Goal: Task Accomplishment & Management: Use online tool/utility

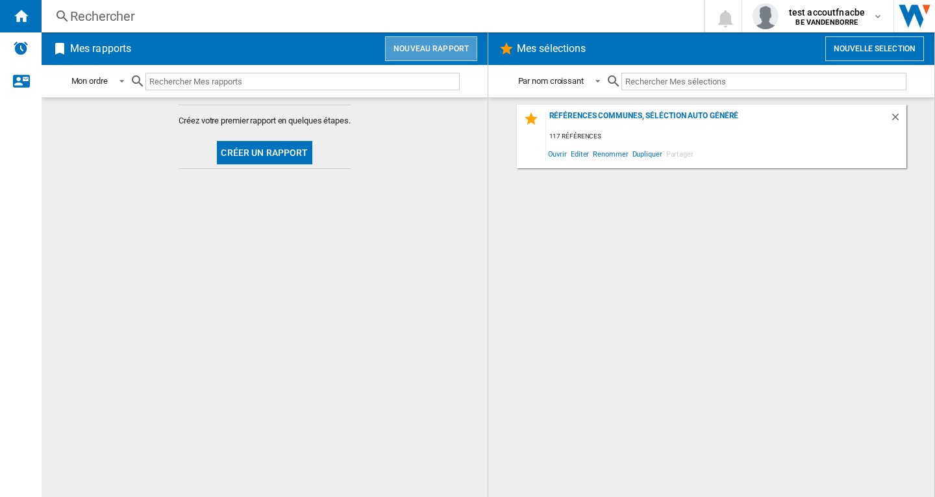
click at [429, 43] on button "Nouveau rapport" at bounding box center [431, 48] width 92 height 25
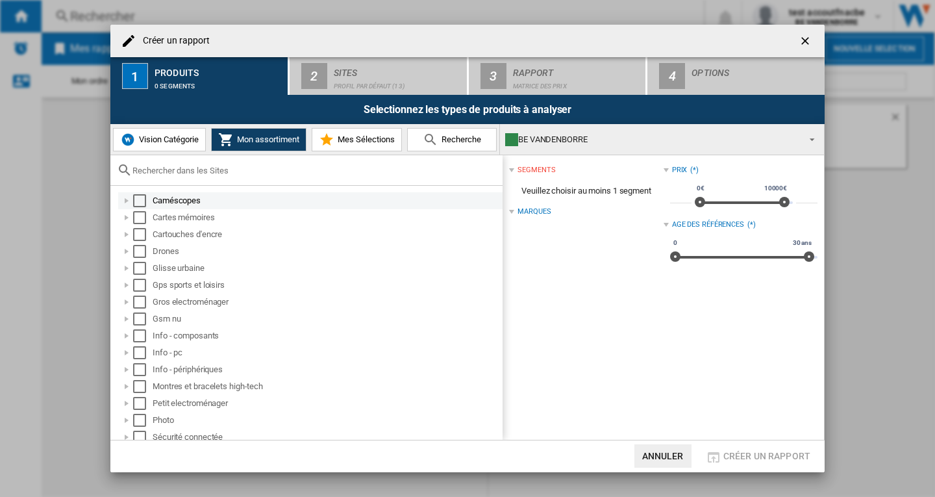
click at [140, 204] on div "Select" at bounding box center [139, 200] width 13 height 13
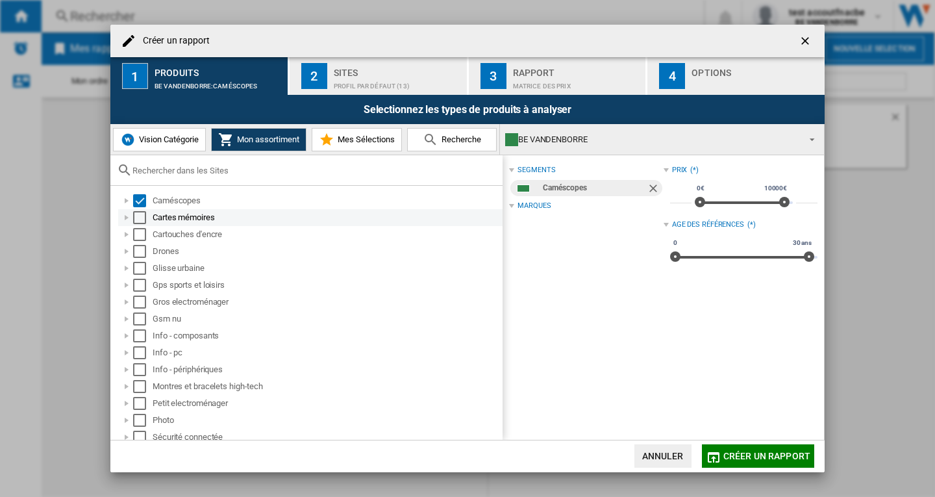
click at [138, 216] on div "Select" at bounding box center [139, 217] width 13 height 13
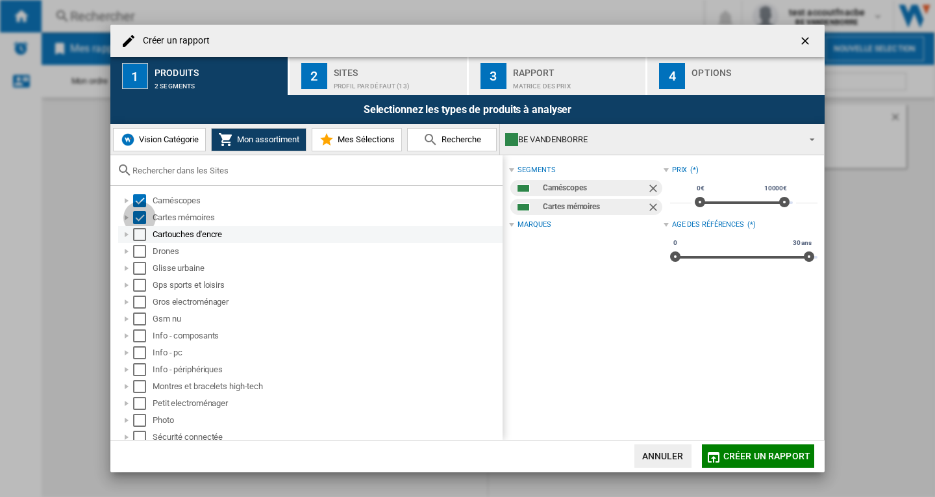
click at [138, 228] on div "Select" at bounding box center [139, 234] width 13 height 13
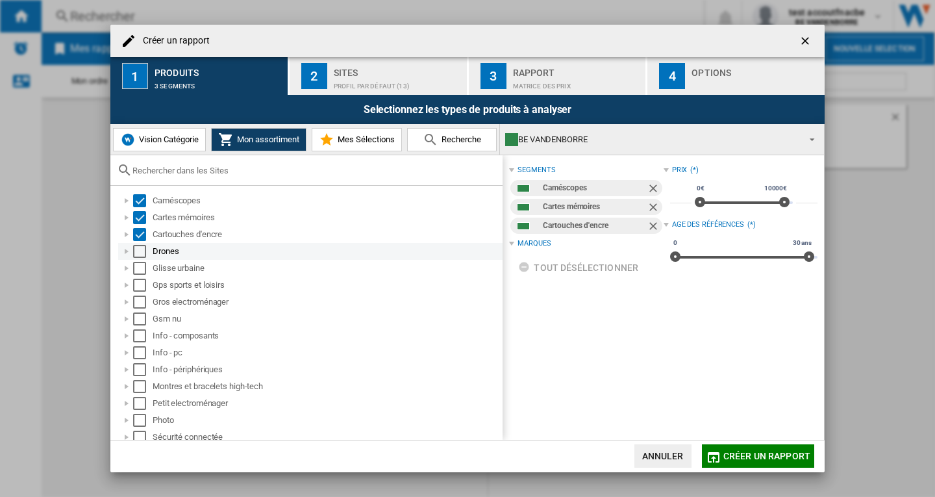
click at [142, 251] on div "Select" at bounding box center [139, 251] width 13 height 13
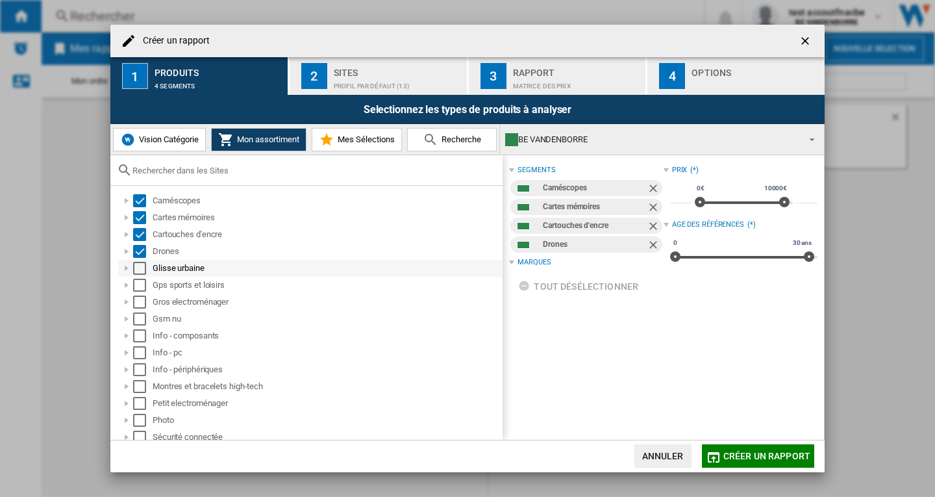
click at [140, 269] on div "Select" at bounding box center [139, 268] width 13 height 13
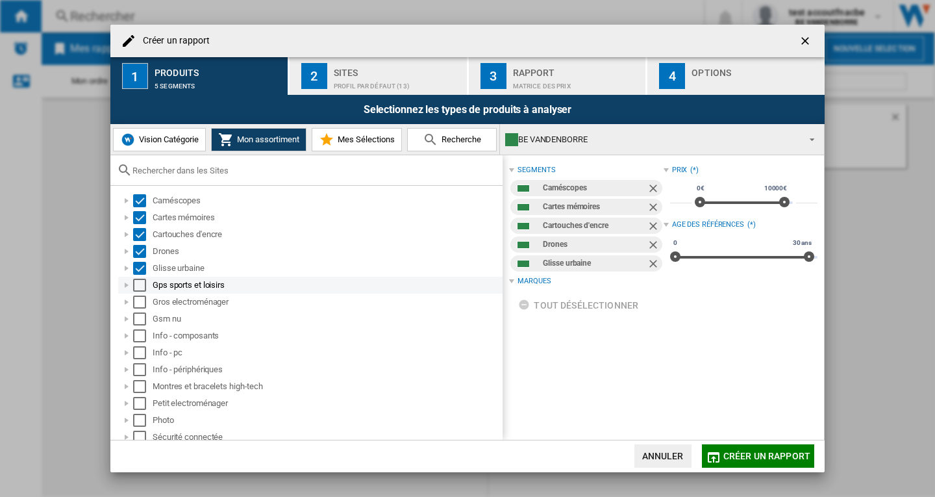
click at [143, 283] on div "Select" at bounding box center [139, 285] width 13 height 13
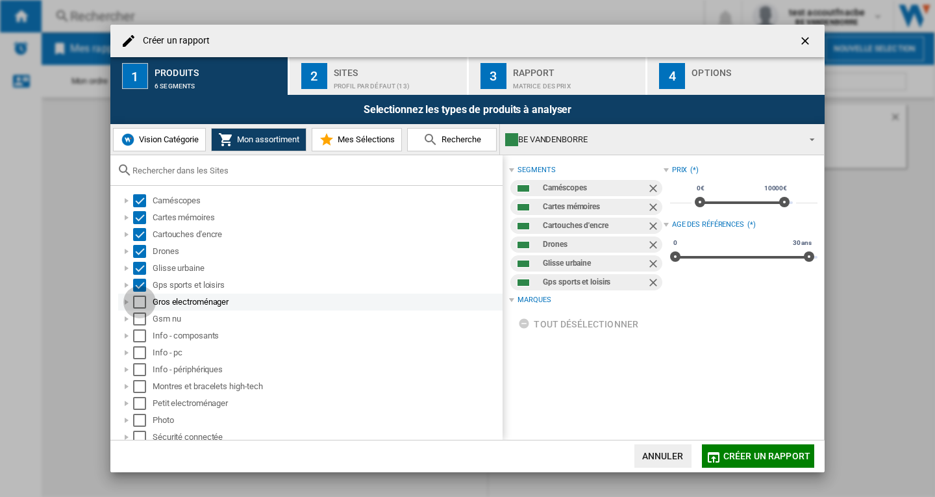
drag, startPoint x: 140, startPoint y: 297, endPoint x: 140, endPoint y: 312, distance: 15.6
click at [140, 297] on div "Select" at bounding box center [139, 301] width 13 height 13
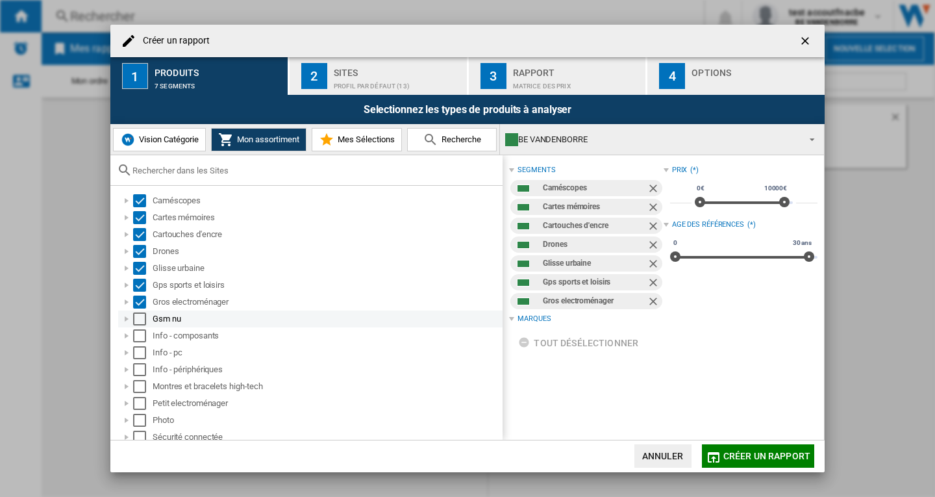
drag, startPoint x: 140, startPoint y: 314, endPoint x: 140, endPoint y: 323, distance: 9.1
click at [140, 314] on div "Select" at bounding box center [139, 318] width 13 height 13
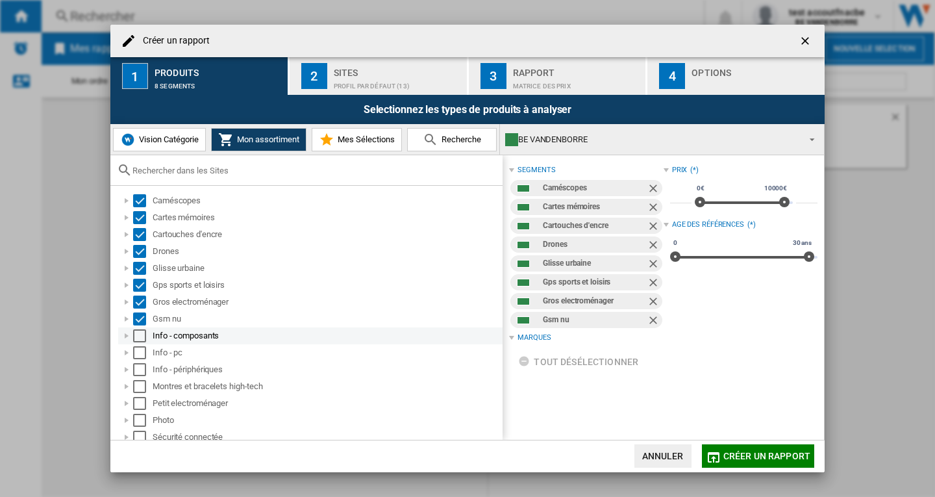
click at [140, 340] on div "Select" at bounding box center [139, 335] width 13 height 13
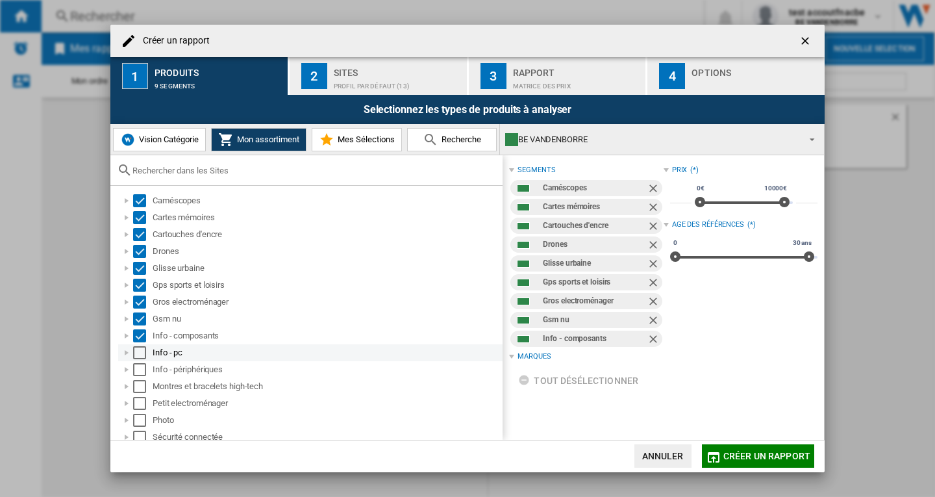
click at [140, 354] on div "Select" at bounding box center [139, 352] width 13 height 13
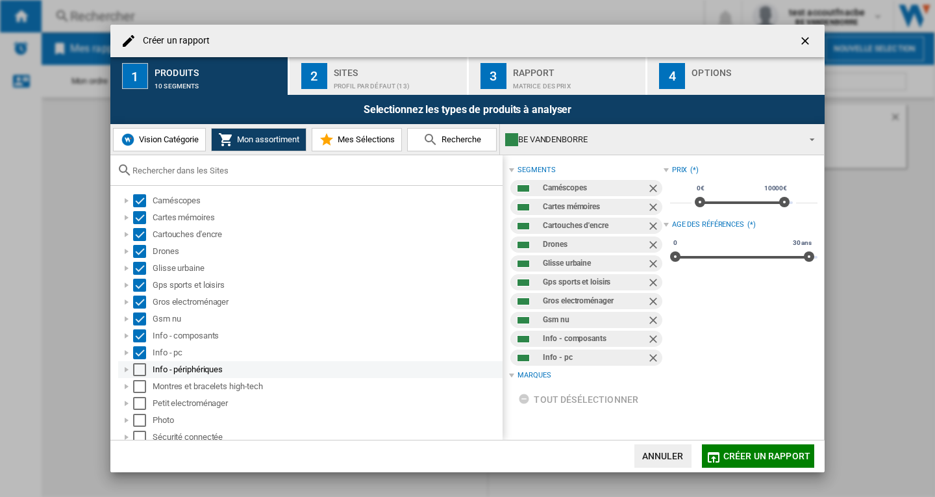
click at [140, 370] on div "Select" at bounding box center [139, 369] width 13 height 13
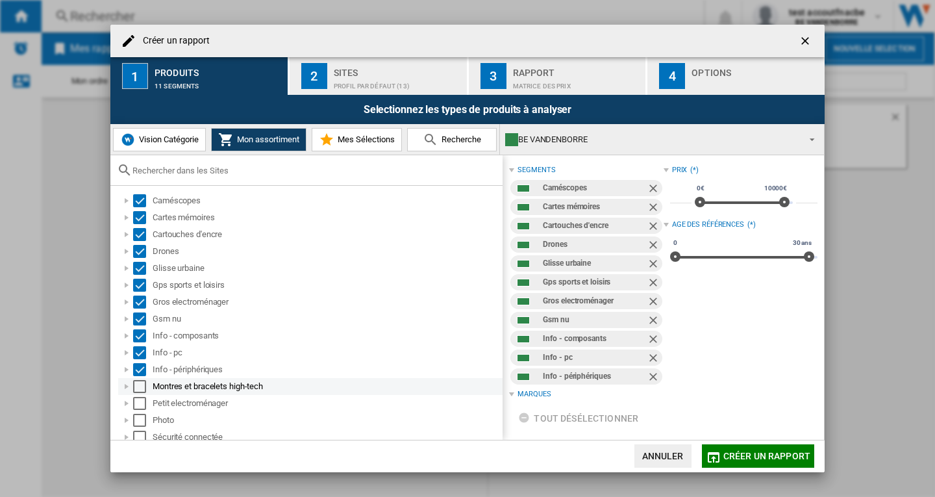
click at [135, 384] on div "Select" at bounding box center [139, 386] width 13 height 13
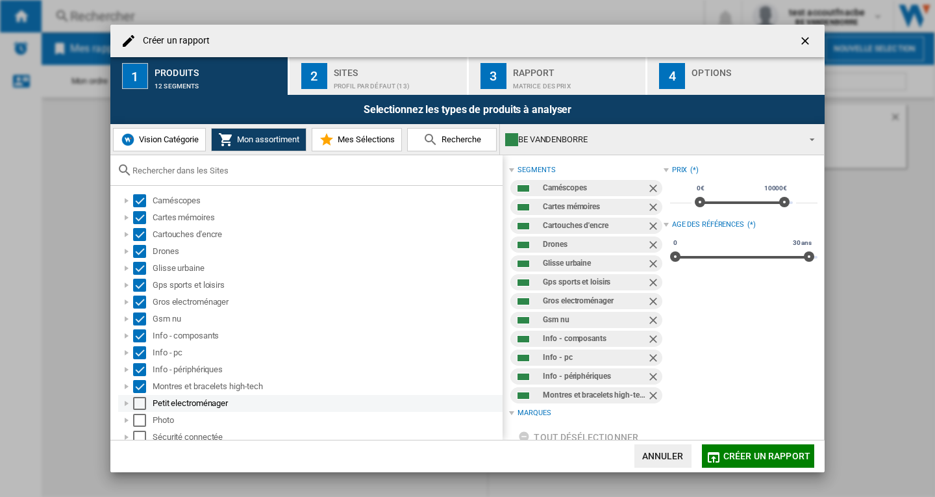
click at [143, 398] on div "Select" at bounding box center [139, 403] width 13 height 13
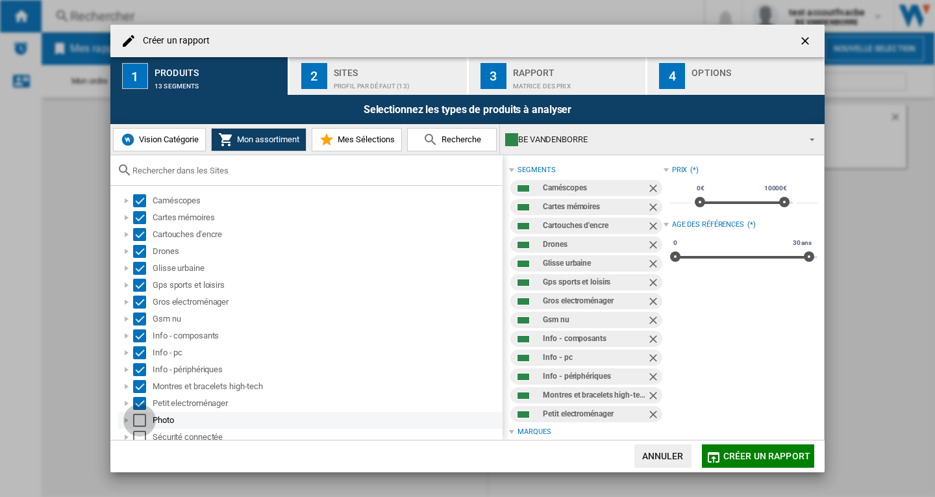
click at [140, 421] on div "Select" at bounding box center [139, 420] width 13 height 13
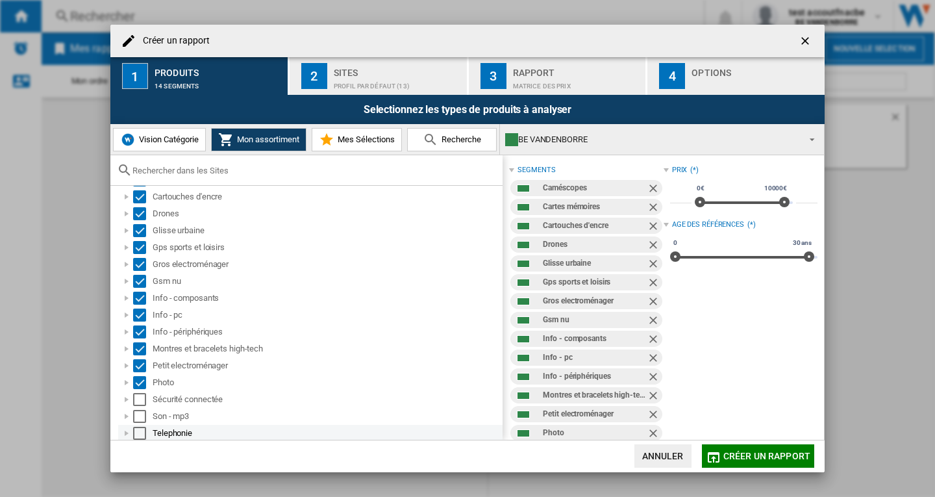
scroll to position [56, 0]
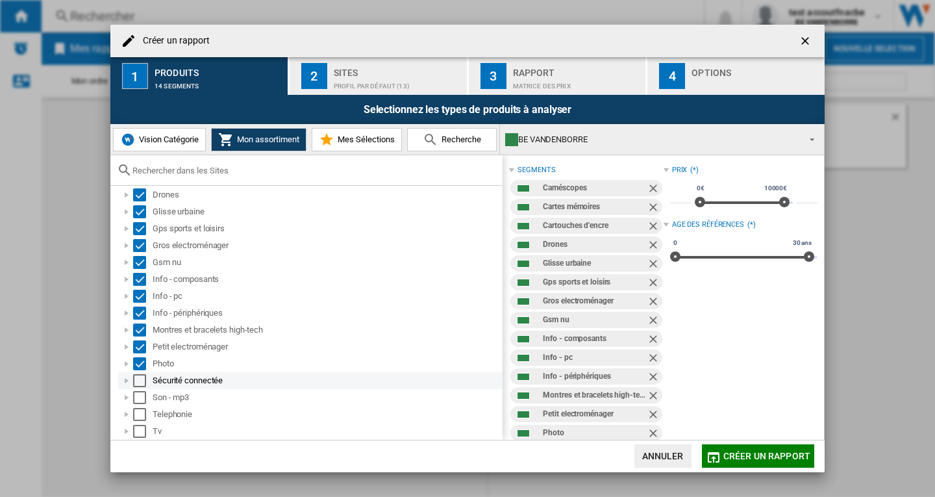
click at [142, 380] on div "Select" at bounding box center [139, 380] width 13 height 13
click at [138, 393] on div "Select" at bounding box center [139, 397] width 13 height 13
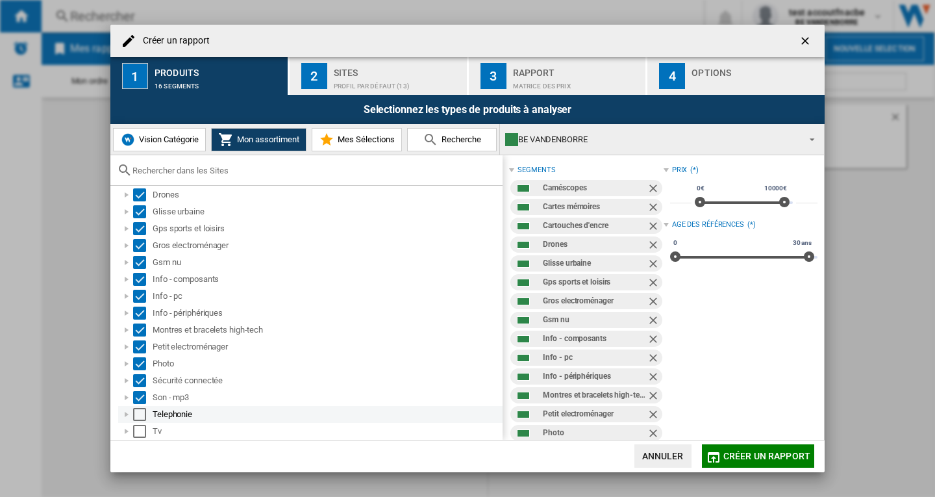
click at [143, 414] on div "Select" at bounding box center [139, 414] width 13 height 13
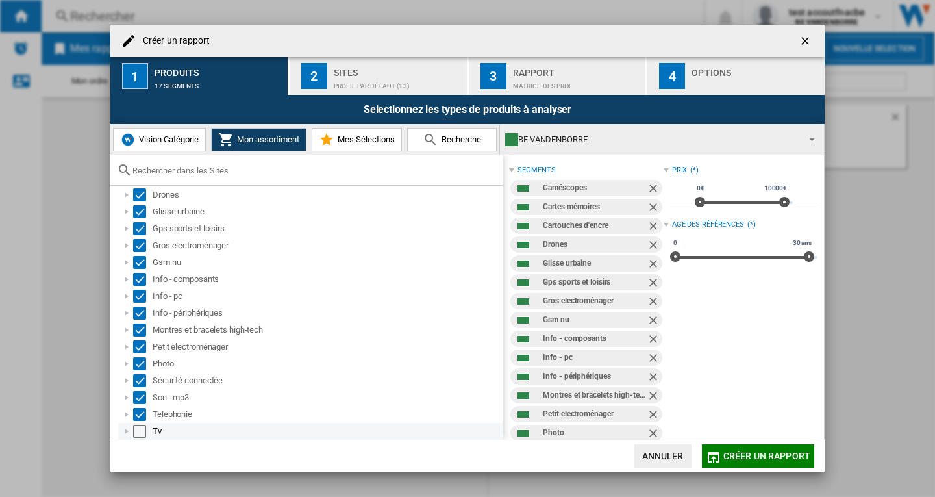
click at [132, 429] on div at bounding box center [126, 431] width 13 height 13
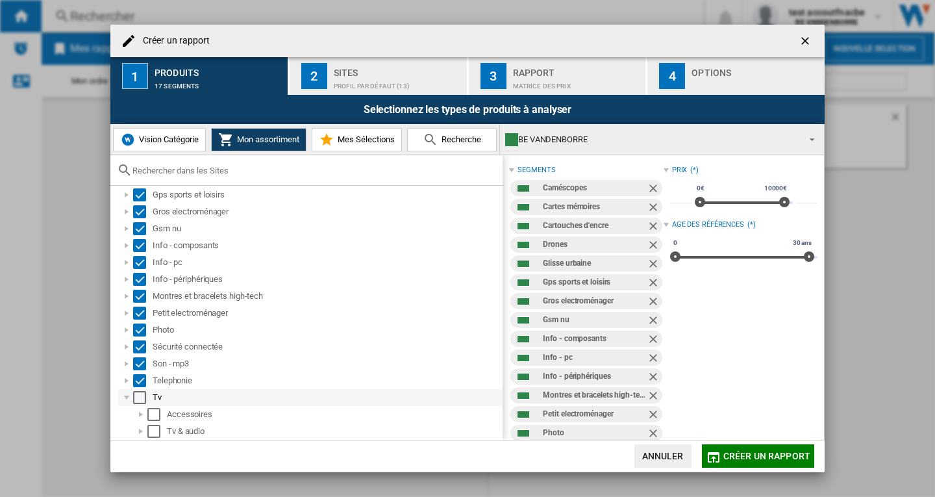
click at [146, 396] on md-checkbox "Select" at bounding box center [142, 397] width 19 height 13
click at [127, 398] on div at bounding box center [126, 397] width 13 height 13
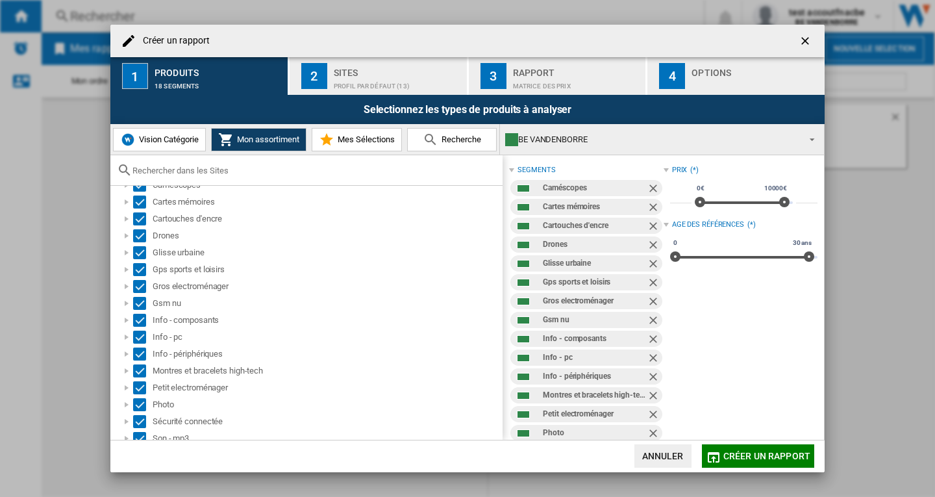
scroll to position [0, 0]
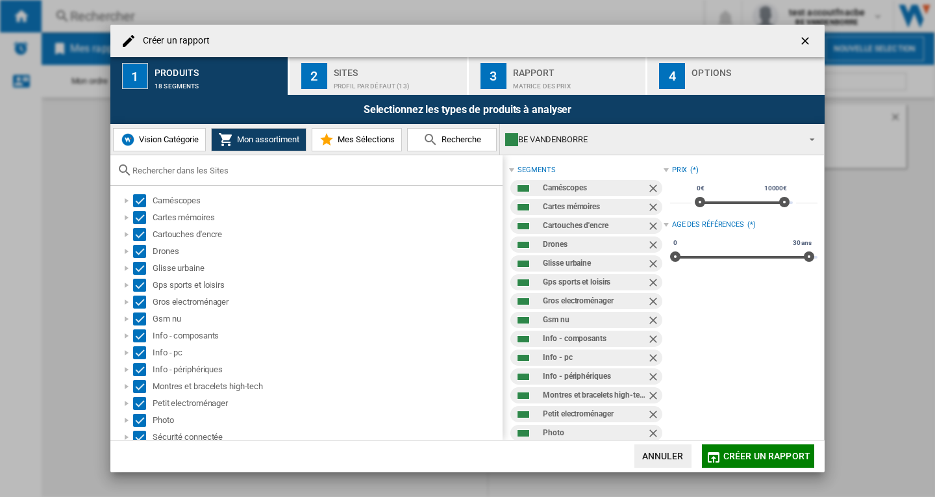
click at [356, 72] on div "Sites" at bounding box center [398, 69] width 128 height 14
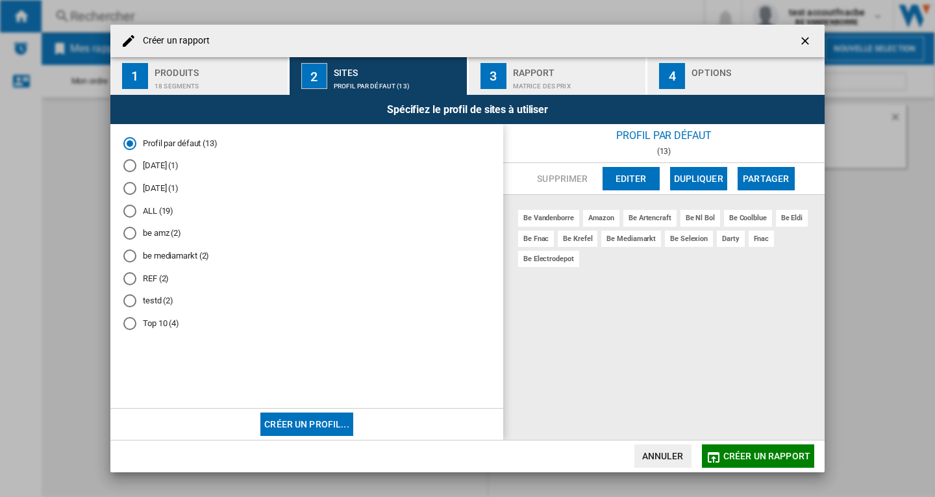
click at [162, 169] on md-radio-button "[DATE] (1)" at bounding box center [306, 166] width 367 height 12
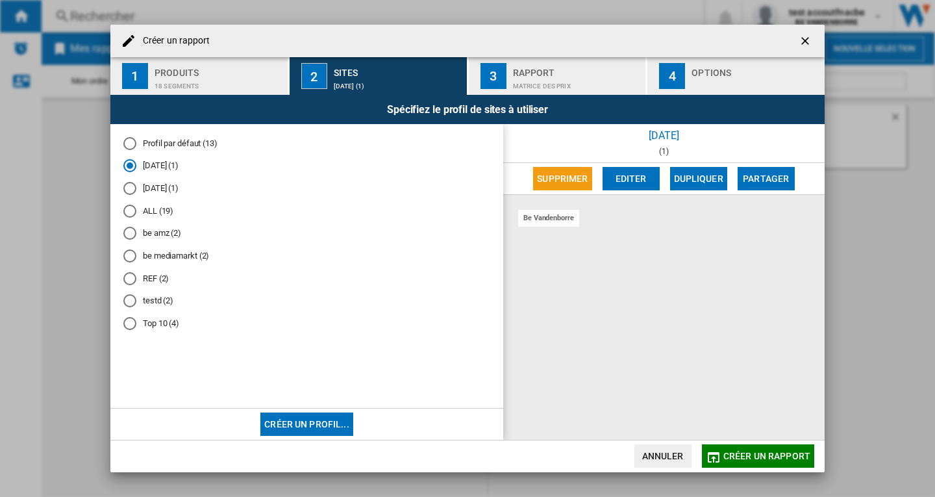
click at [149, 213] on md-radio-button "ALL (19)" at bounding box center [306, 211] width 367 height 12
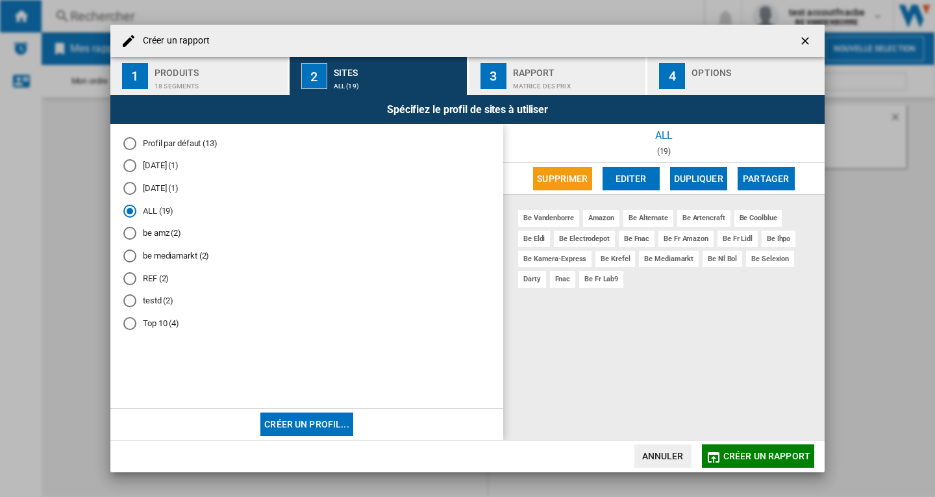
click at [153, 280] on md-radio-button "REF (2)" at bounding box center [306, 278] width 367 height 12
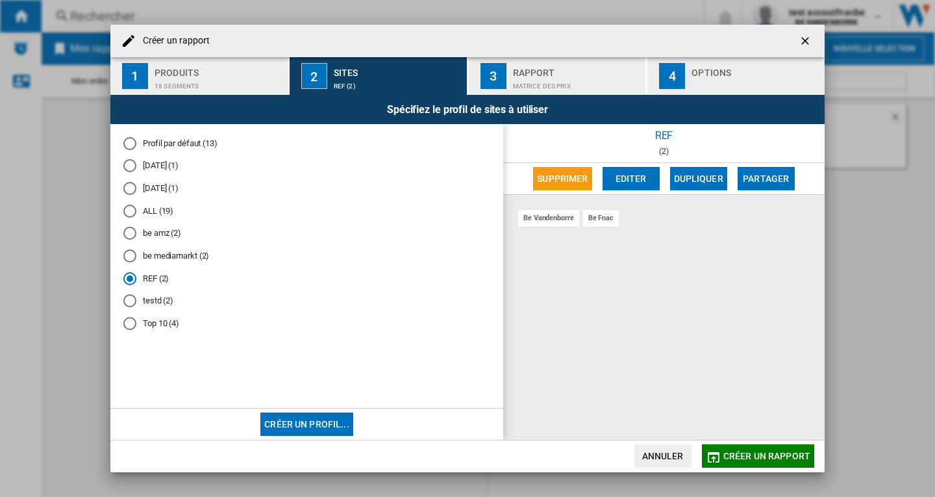
click at [154, 307] on md-radio-button "testd (2)" at bounding box center [306, 301] width 367 height 12
click at [762, 458] on span "Créer un rapport" at bounding box center [766, 456] width 87 height 10
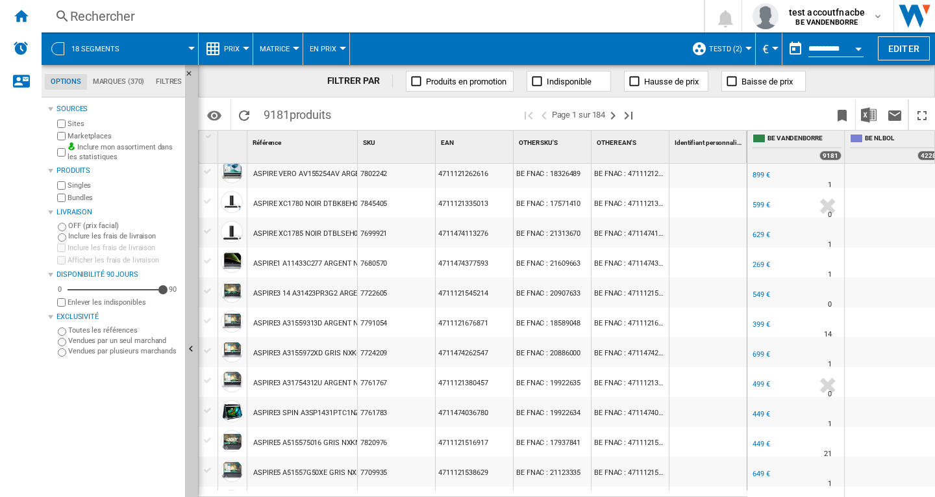
scroll to position [974, 0]
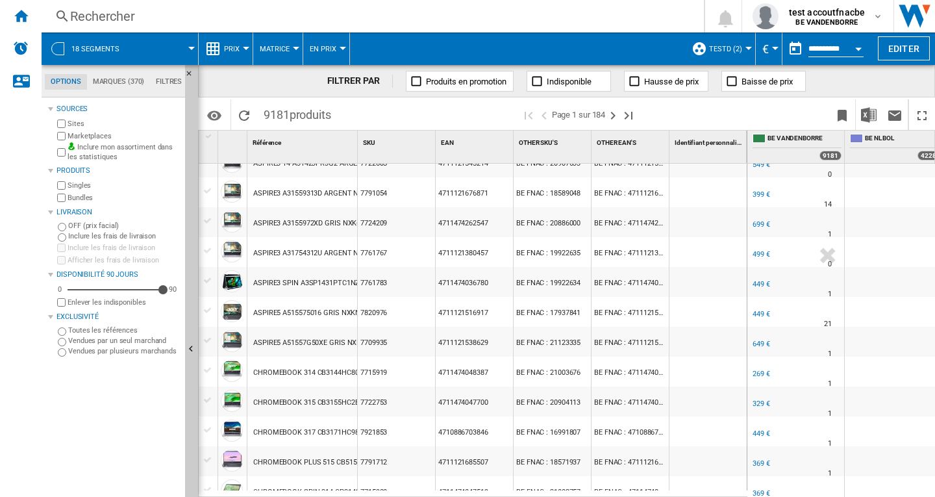
click at [232, 49] on span "Prix" at bounding box center [232, 49] width 16 height 8
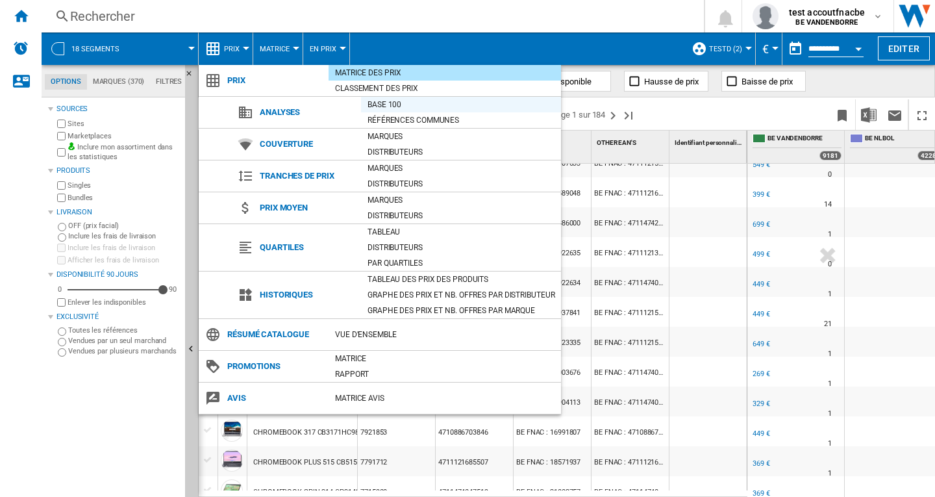
click at [384, 102] on div "Base 100" at bounding box center [461, 104] width 200 height 13
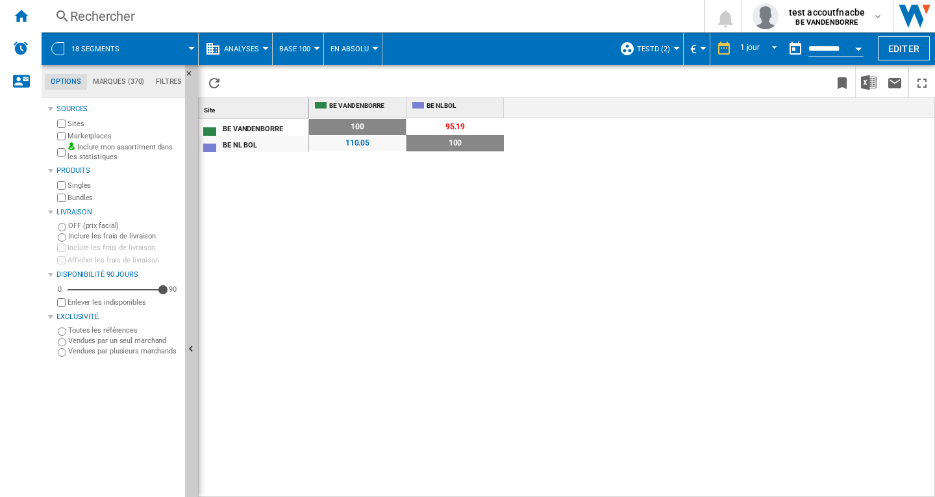
click at [854, 49] on button "Open calendar" at bounding box center [858, 46] width 23 height 23
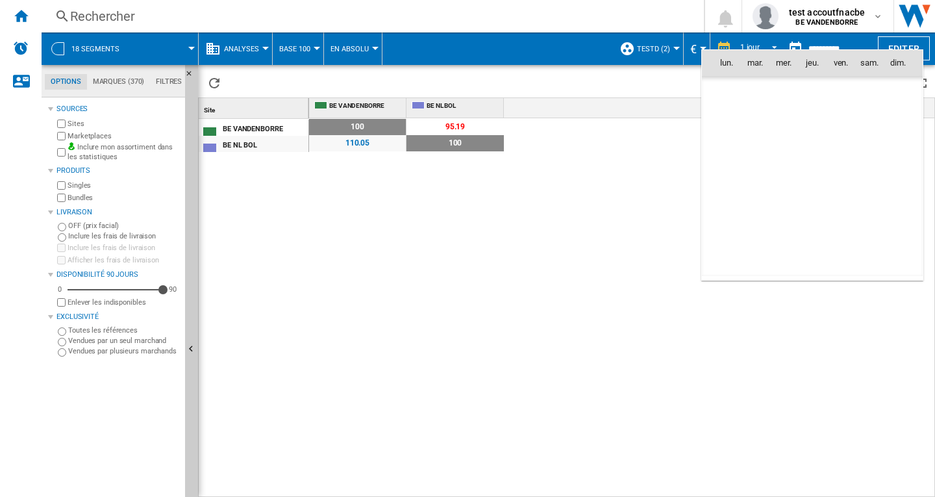
scroll to position [6194, 0]
click at [752, 91] on md-icon "September 2025" at bounding box center [752, 91] width 16 height 16
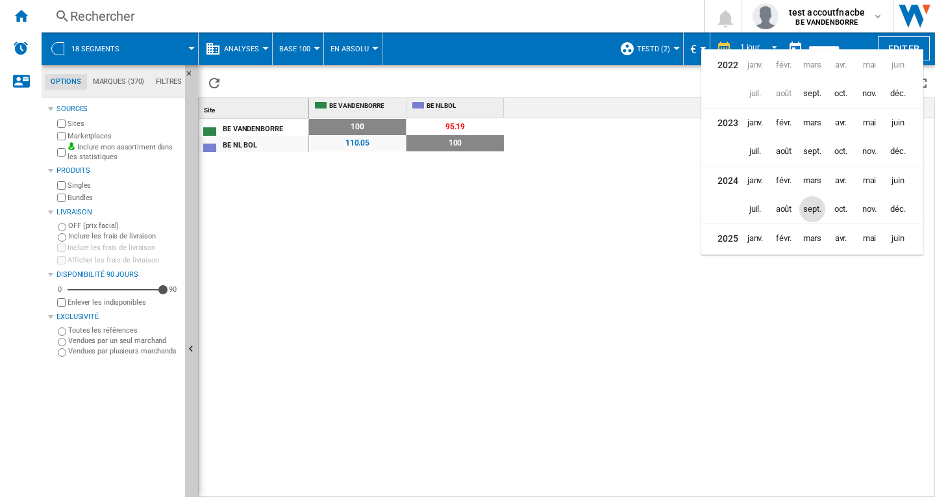
scroll to position [32, 0]
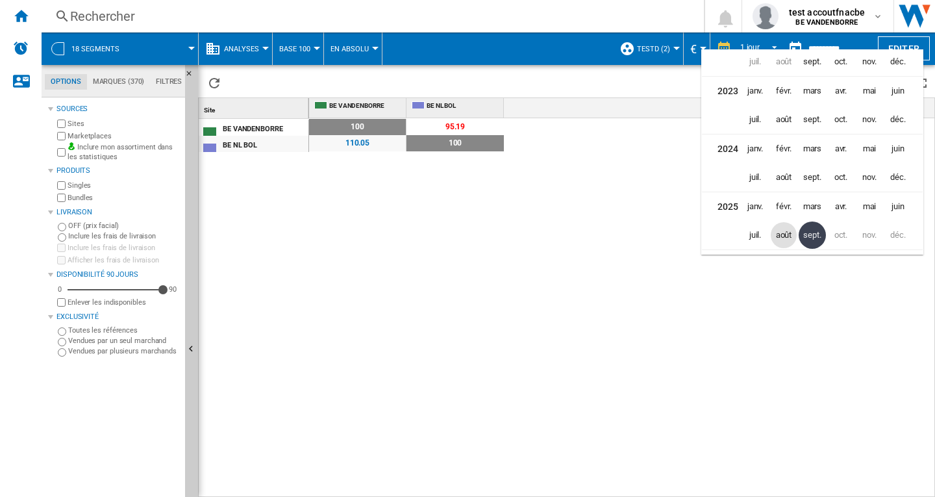
click at [779, 238] on span "août" at bounding box center [784, 235] width 26 height 26
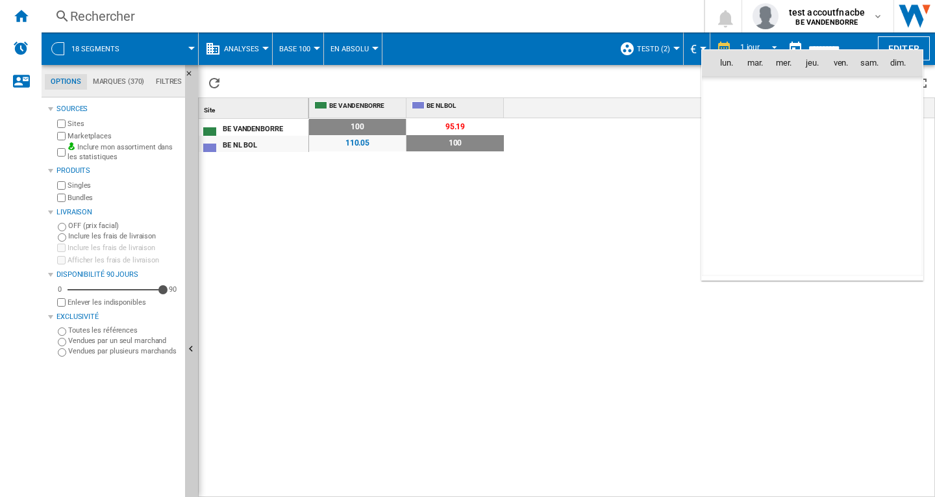
scroll to position [6022, 0]
click at [810, 119] on span "7" at bounding box center [812, 119] width 26 height 26
type input "**********"
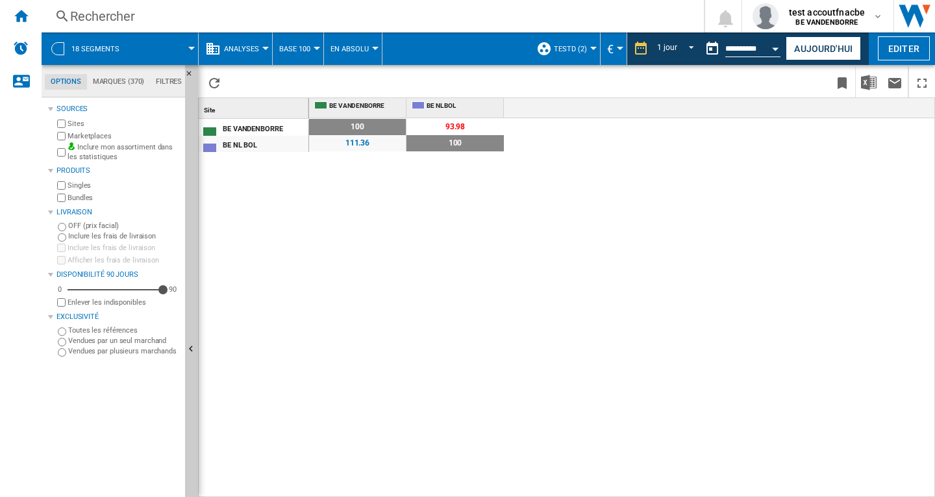
click at [305, 51] on span "Base 100" at bounding box center [294, 49] width 31 height 8
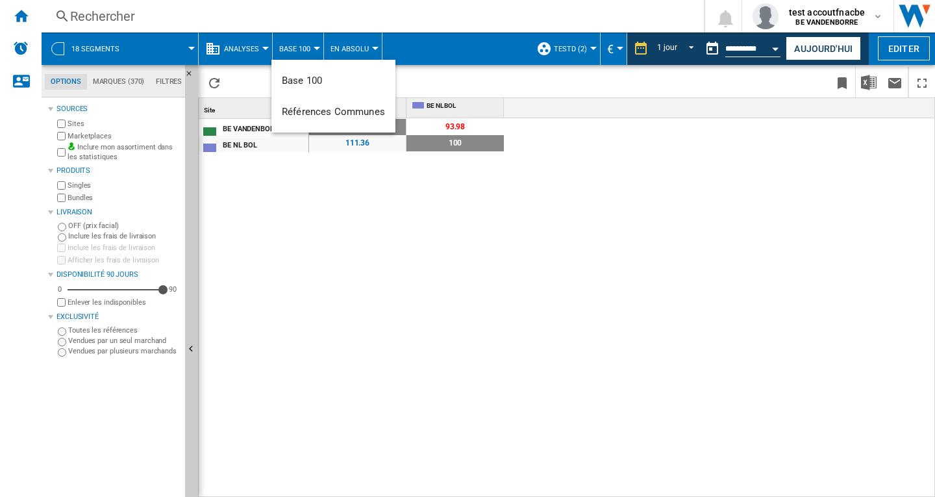
click at [245, 48] on md-backdrop at bounding box center [467, 248] width 935 height 497
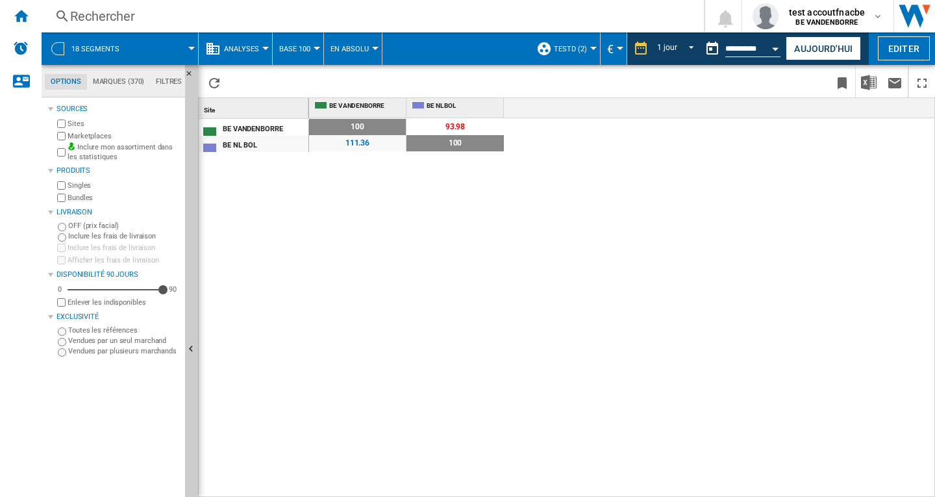
click at [245, 48] on span "Analyses" at bounding box center [241, 49] width 35 height 8
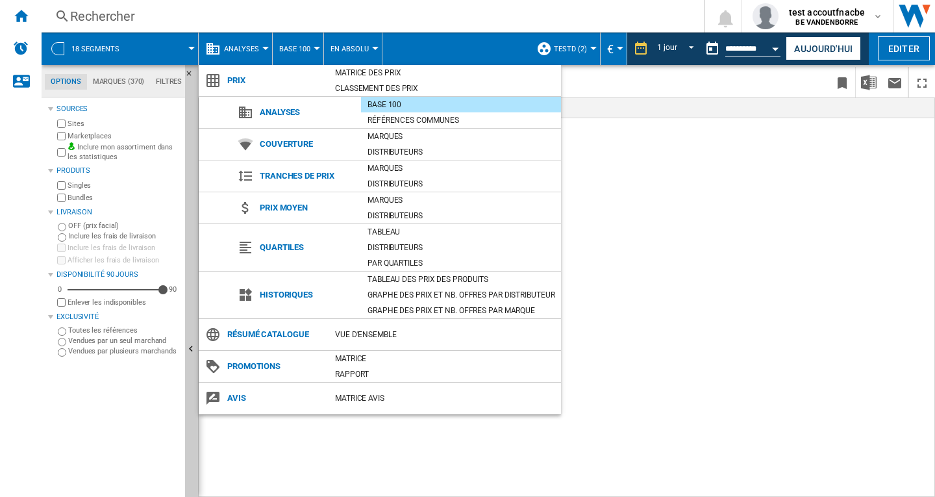
click at [560, 442] on md-backdrop at bounding box center [467, 248] width 935 height 497
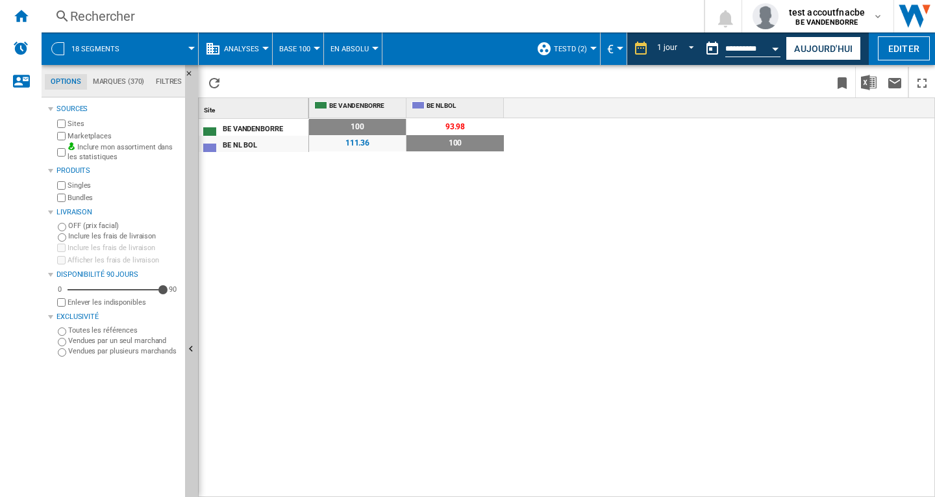
click at [254, 52] on span "Analyses" at bounding box center [241, 49] width 35 height 8
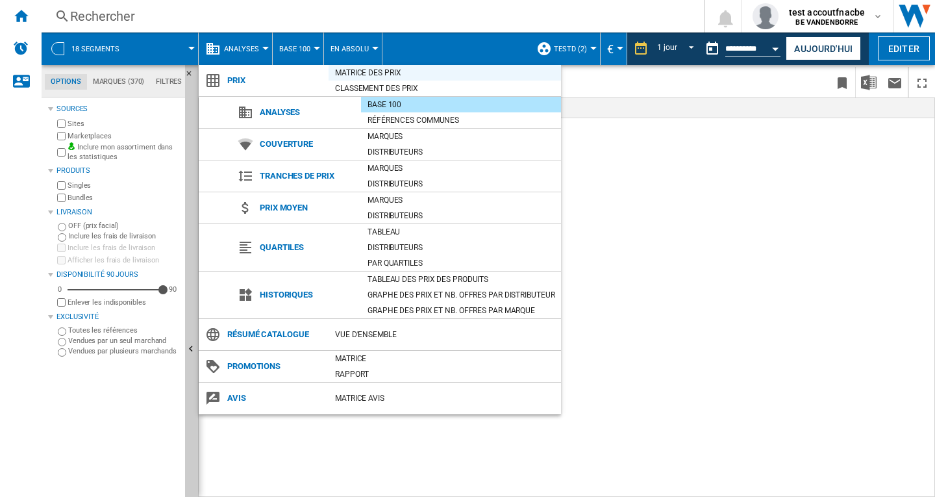
click at [353, 70] on div "Matrice des prix" at bounding box center [445, 72] width 232 height 13
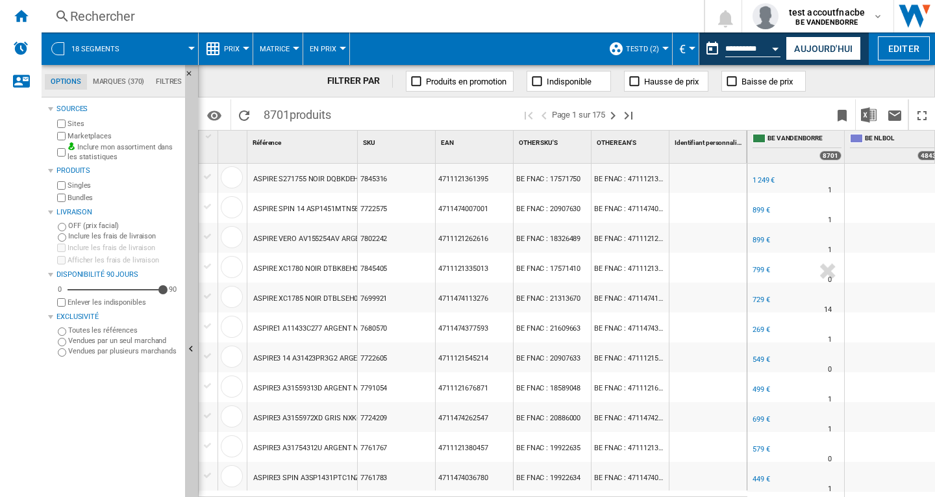
scroll to position [714, 0]
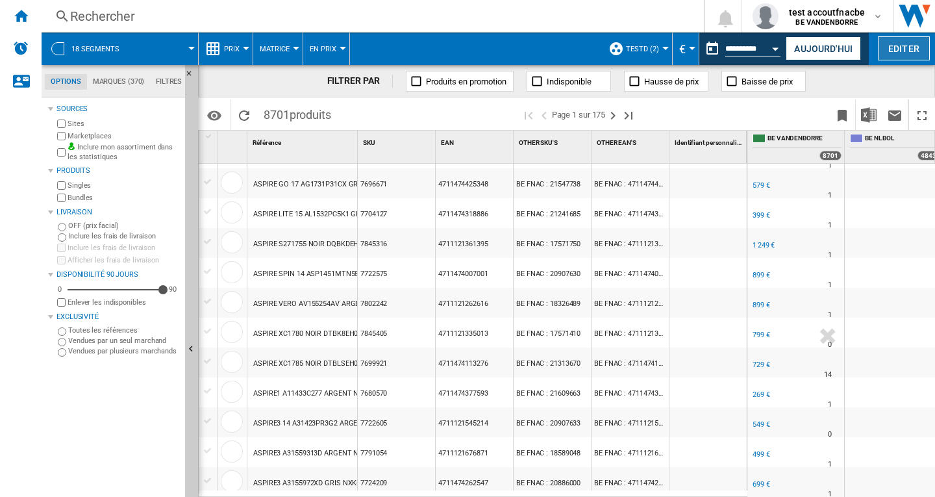
click at [884, 49] on button "Editer" at bounding box center [904, 48] width 52 height 24
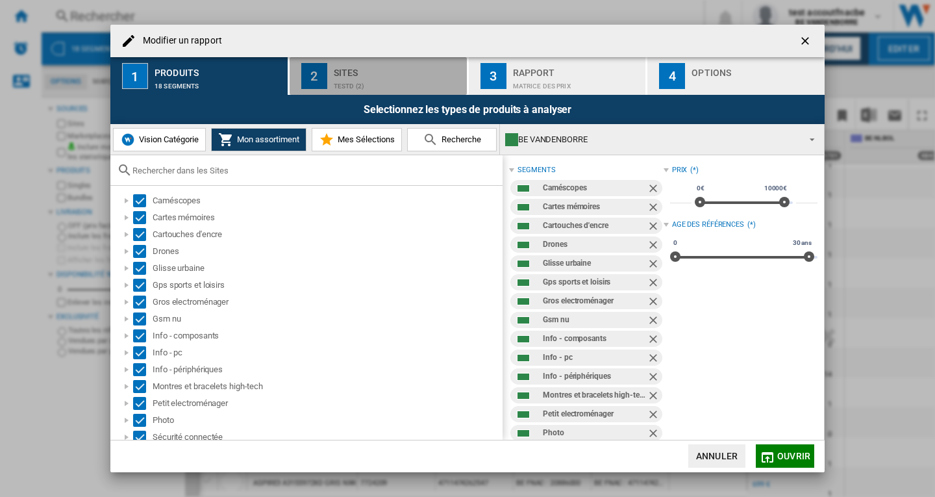
click at [358, 75] on div "Sites" at bounding box center [398, 69] width 128 height 14
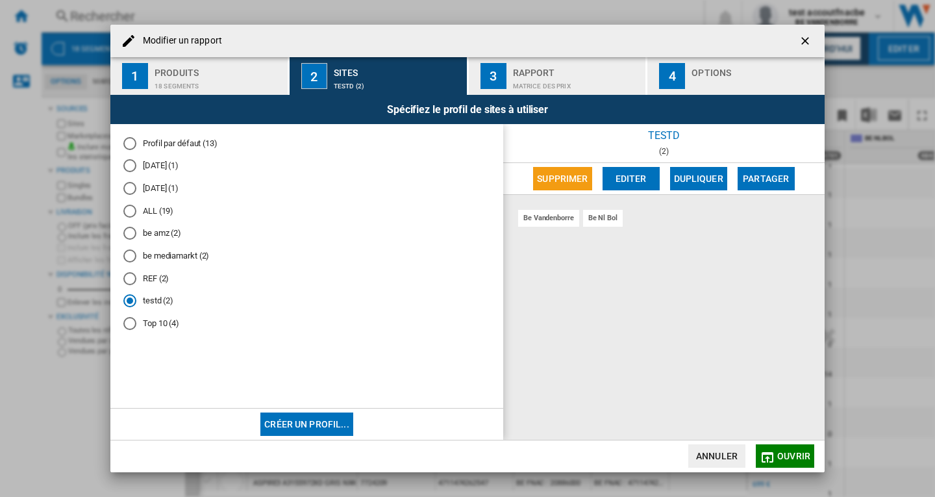
click at [173, 147] on md-radio-button "Profil par défaut (13)" at bounding box center [306, 143] width 367 height 12
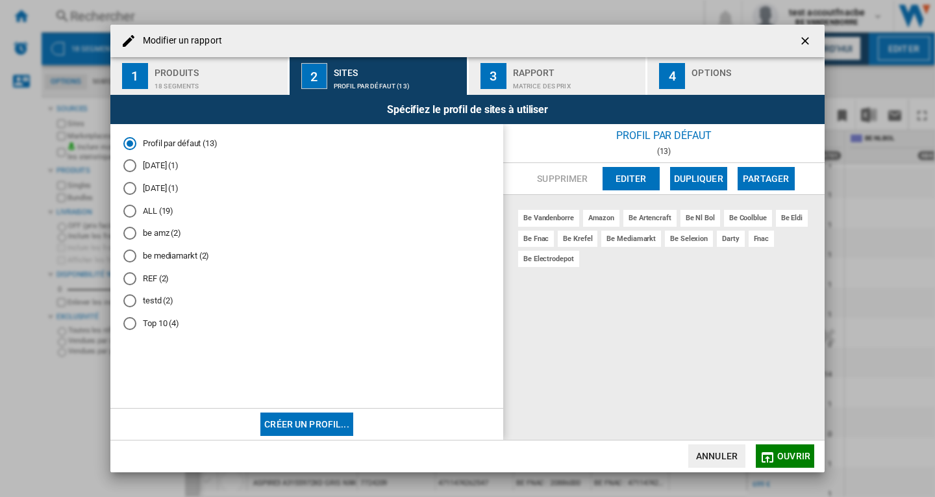
click at [149, 276] on md-radio-button "REF (2)" at bounding box center [306, 278] width 367 height 12
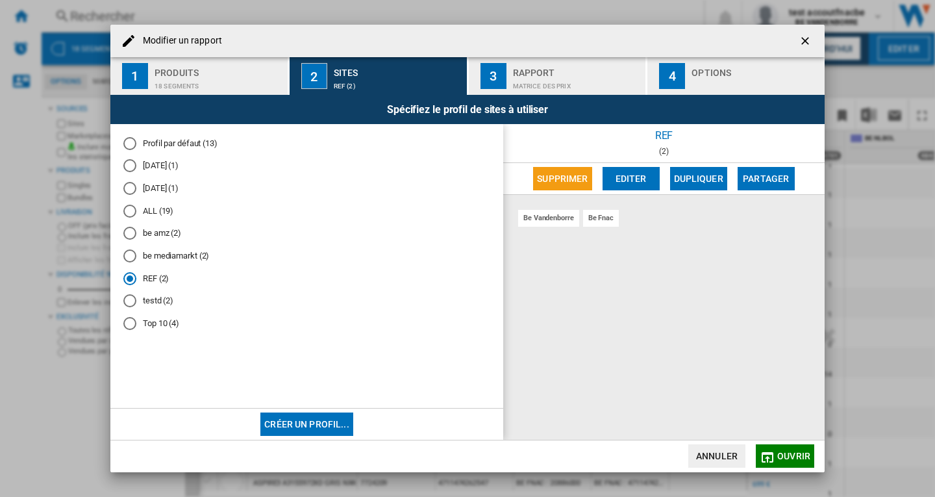
click at [153, 297] on md-radio-button "testd (2)" at bounding box center [306, 301] width 367 height 12
click at [155, 326] on md-radio-button "Top 10 (4)" at bounding box center [306, 324] width 367 height 12
click at [156, 305] on md-radio-button "testd (2)" at bounding box center [306, 301] width 367 height 12
click at [780, 457] on span "Ouvrir" at bounding box center [793, 456] width 33 height 10
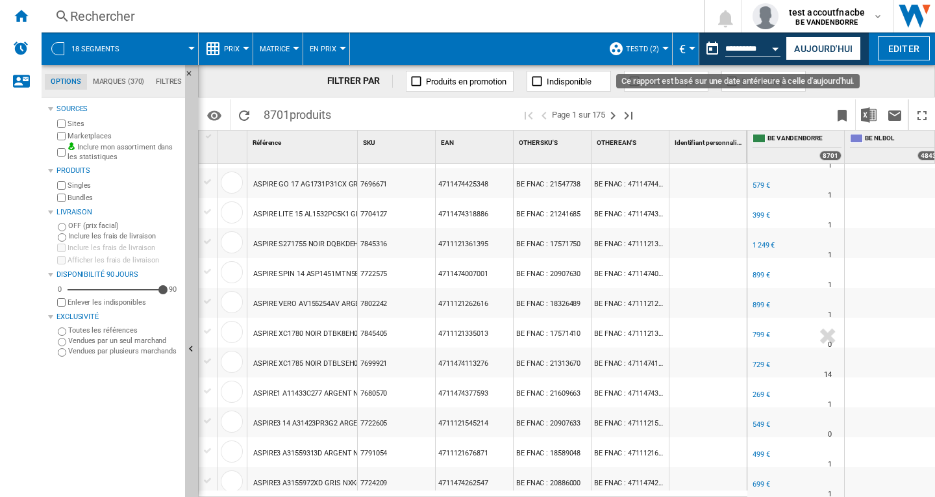
click at [773, 49] on div "Open calendar" at bounding box center [776, 48] width 6 height 3
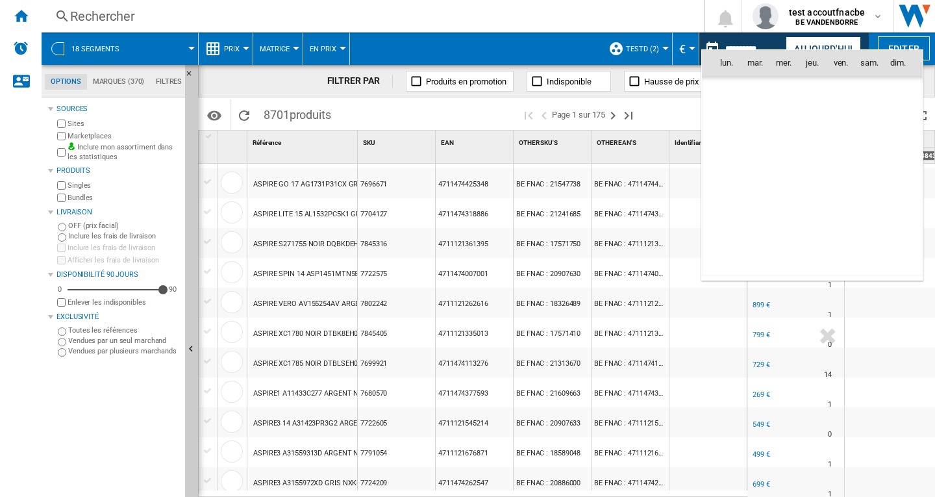
scroll to position [6022, 0]
click at [735, 266] on span "[DATE]" at bounding box center [730, 263] width 27 height 10
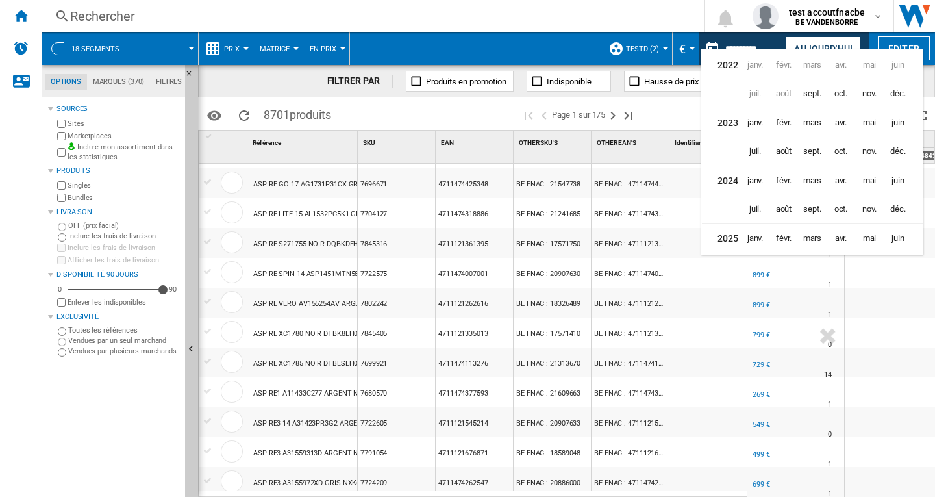
scroll to position [32, 0]
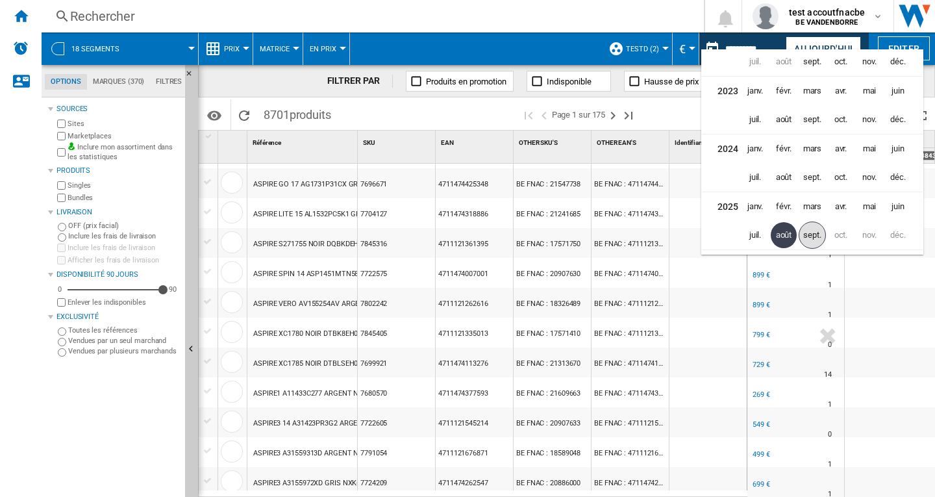
click at [810, 234] on span "sept." at bounding box center [812, 234] width 27 height 27
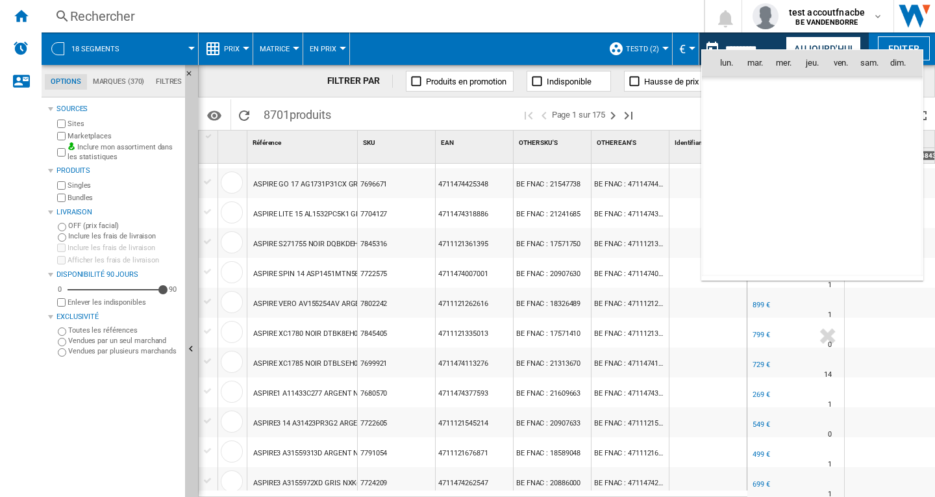
scroll to position [6194, 0]
click at [727, 148] on span "8" at bounding box center [726, 147] width 27 height 27
type input "**********"
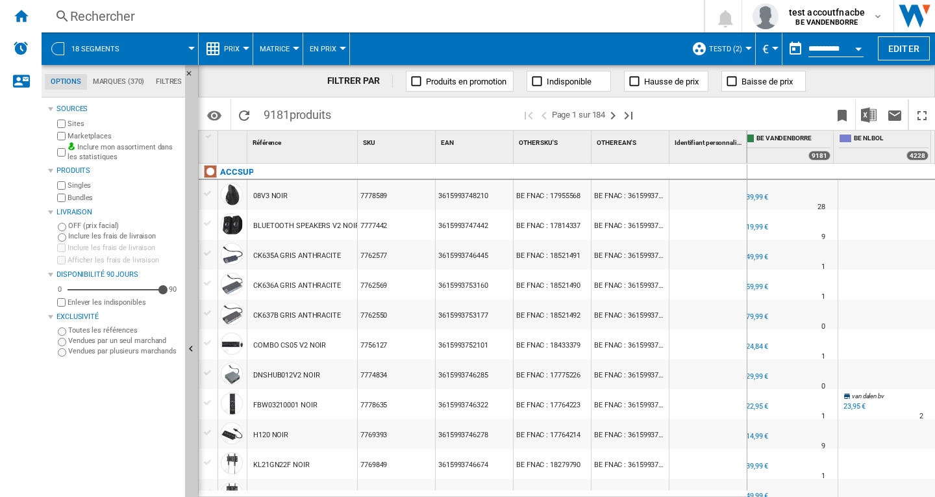
scroll to position [0, 14]
click at [236, 49] on span "Prix" at bounding box center [232, 49] width 16 height 8
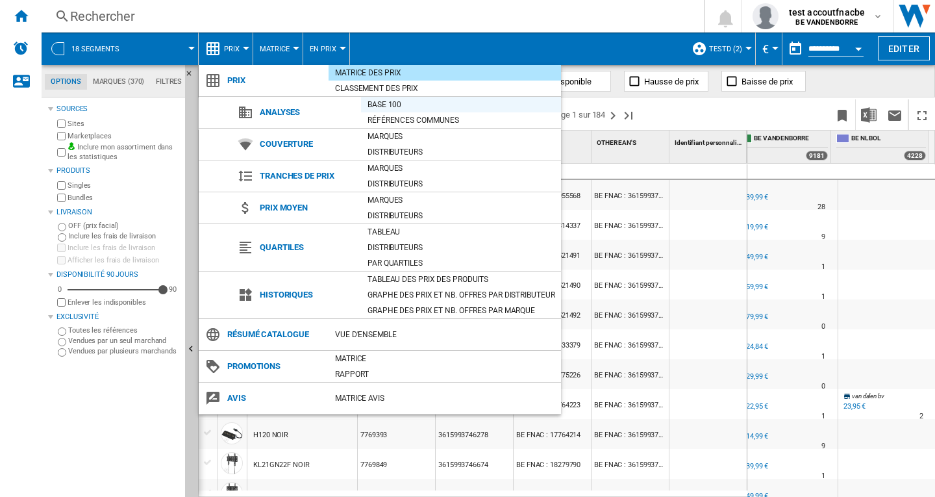
click at [389, 103] on div "Base 100" at bounding box center [461, 104] width 200 height 13
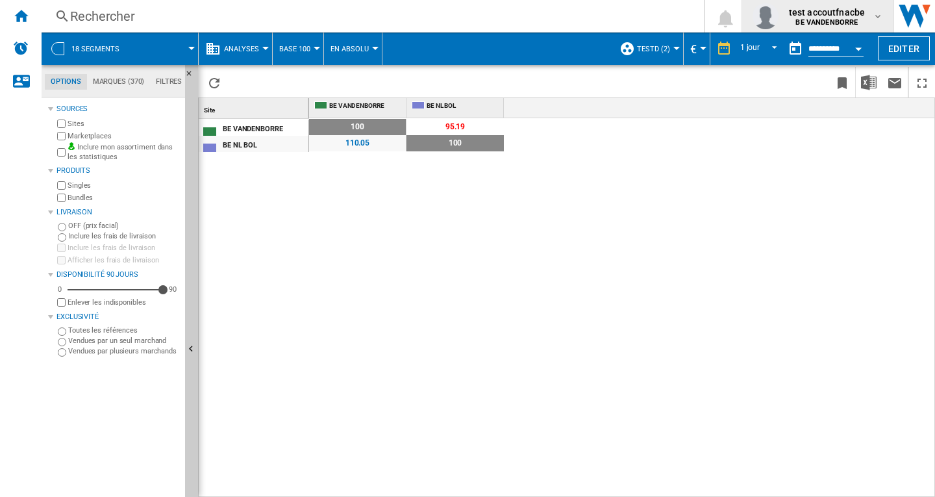
click at [827, 16] on span "test accoutfnacbe" at bounding box center [827, 12] width 76 height 13
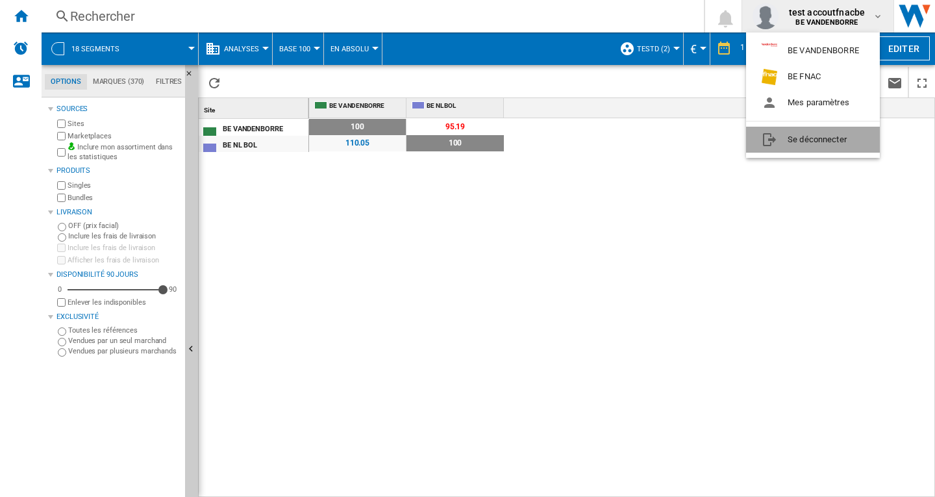
click at [804, 136] on button "Se déconnecter" at bounding box center [813, 140] width 134 height 26
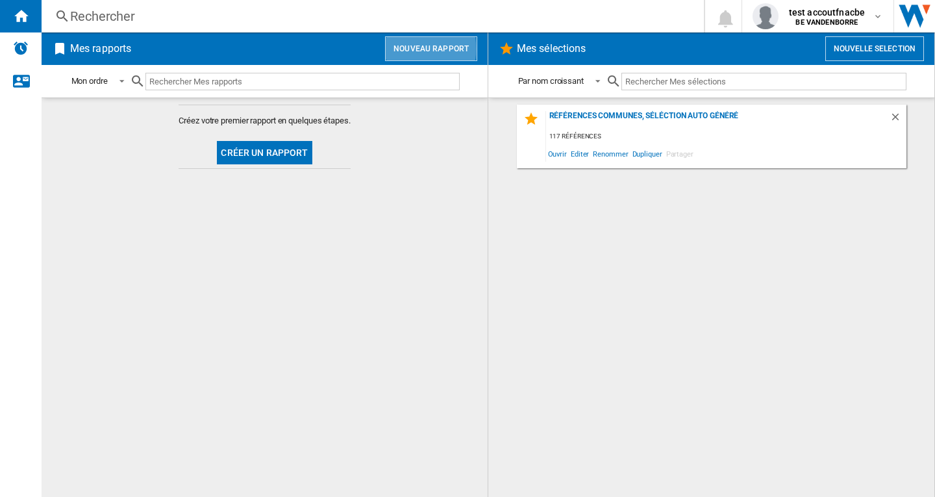
click at [412, 49] on button "Nouveau rapport" at bounding box center [431, 48] width 92 height 25
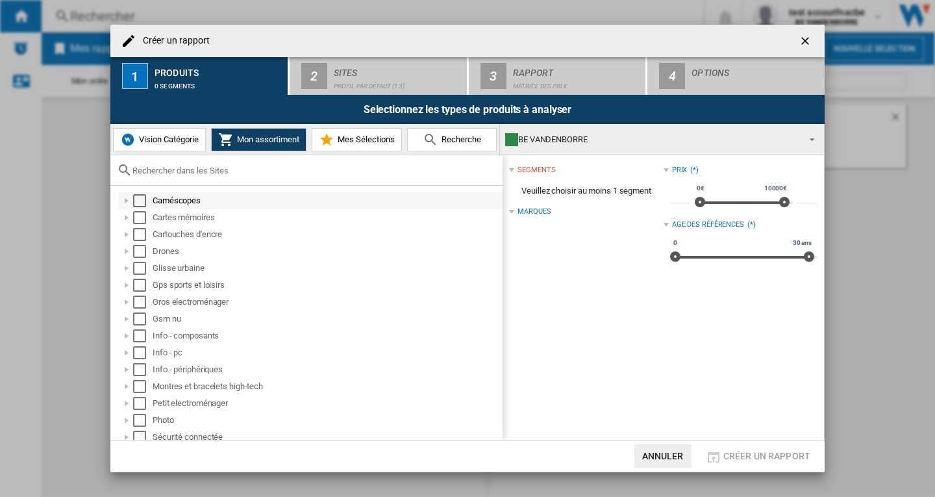
click at [137, 201] on div "Select" at bounding box center [139, 200] width 13 height 13
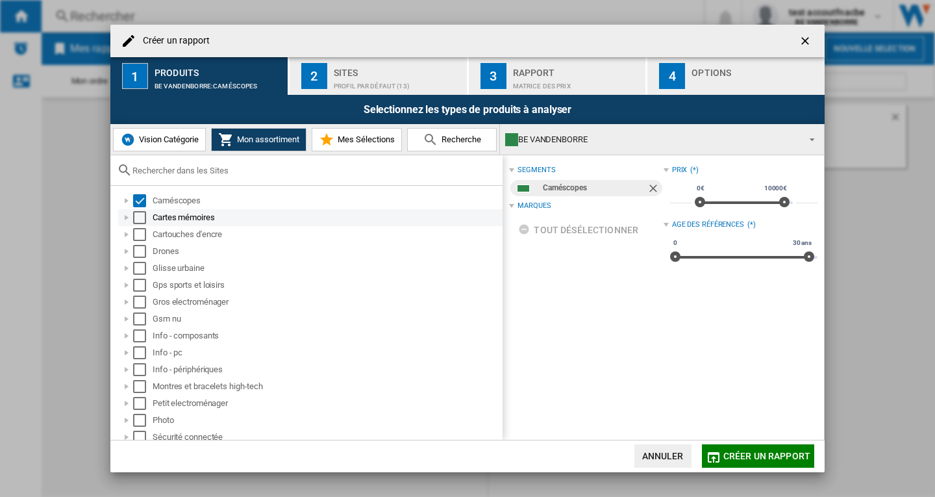
click at [139, 220] on div "Select" at bounding box center [139, 217] width 13 height 13
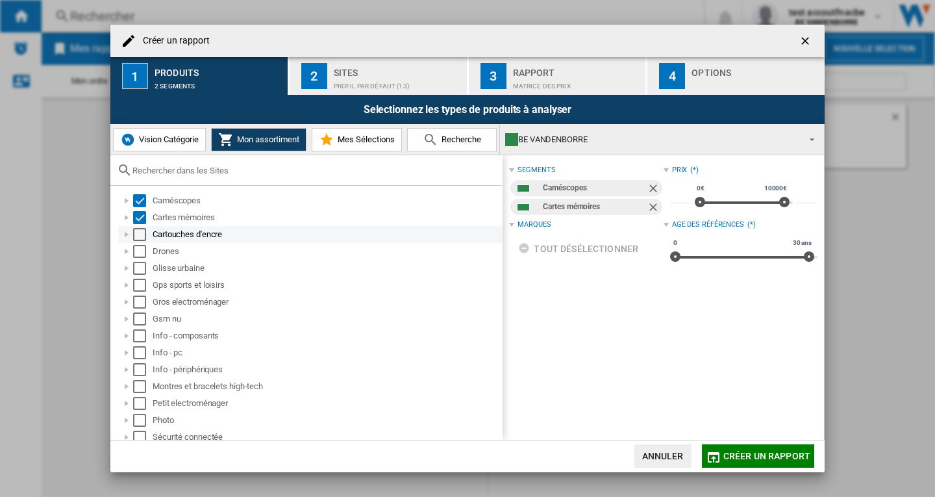
click at [143, 233] on div "Select" at bounding box center [139, 234] width 13 height 13
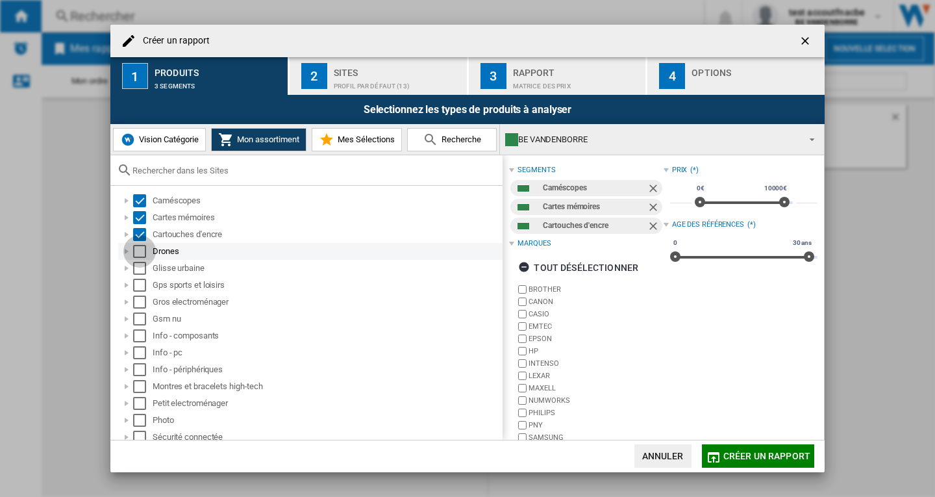
click at [140, 247] on div "Select" at bounding box center [139, 251] width 13 height 13
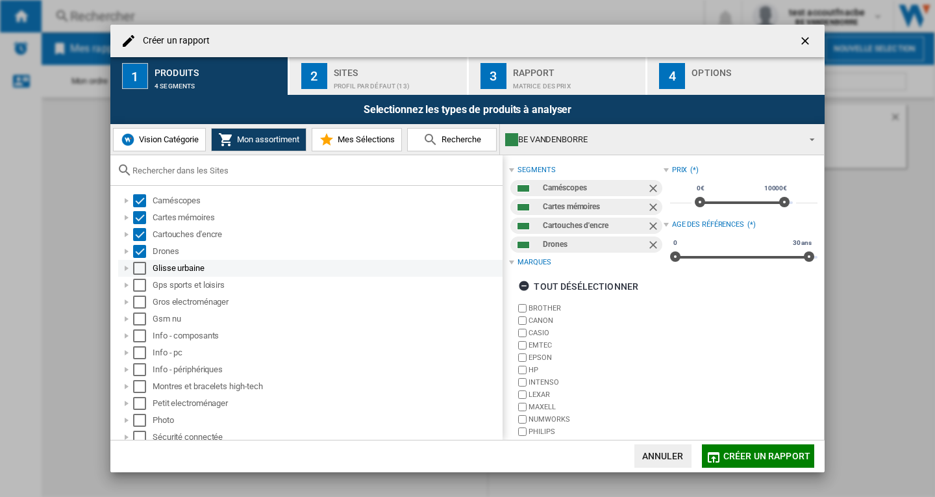
drag, startPoint x: 139, startPoint y: 261, endPoint x: 138, endPoint y: 277, distance: 15.6
click at [139, 262] on div "Glisse urbaine" at bounding box center [310, 268] width 384 height 17
click at [140, 268] on div "Select" at bounding box center [139, 268] width 13 height 13
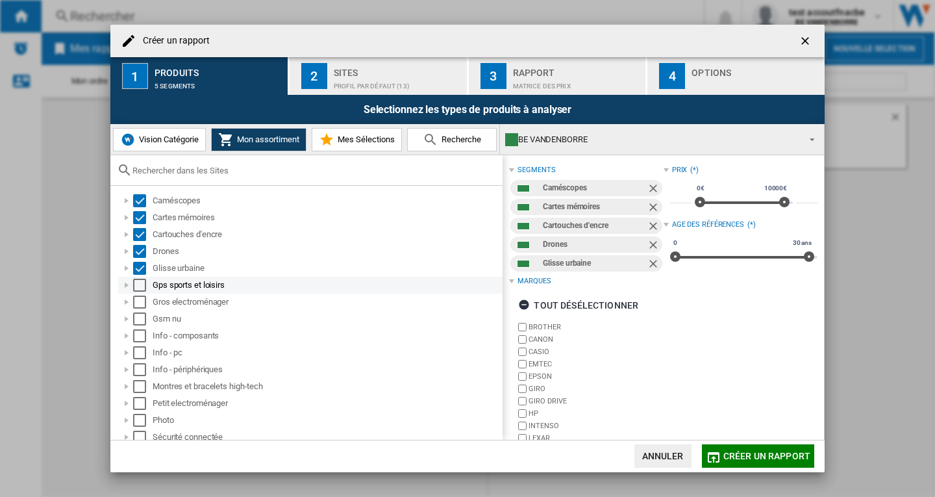
click at [140, 284] on div "Select" at bounding box center [139, 285] width 13 height 13
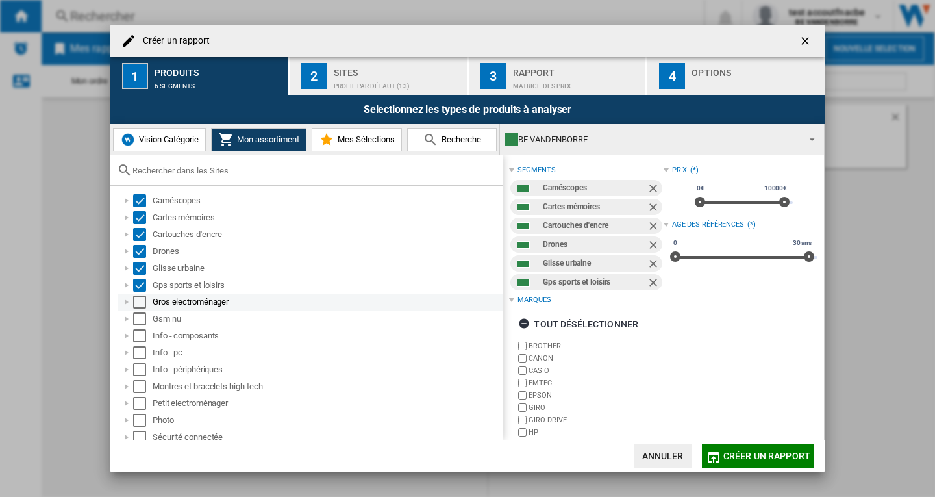
click at [140, 299] on div "Select" at bounding box center [139, 301] width 13 height 13
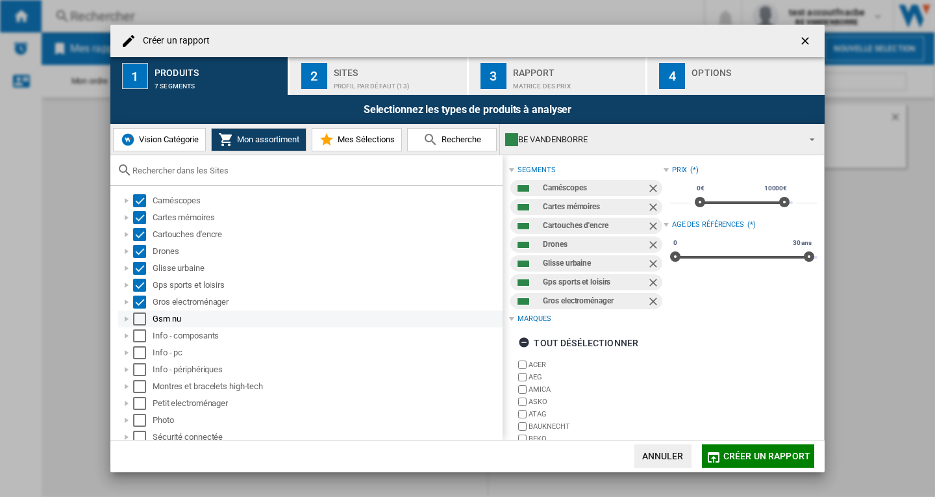
click at [140, 320] on div "Select" at bounding box center [139, 318] width 13 height 13
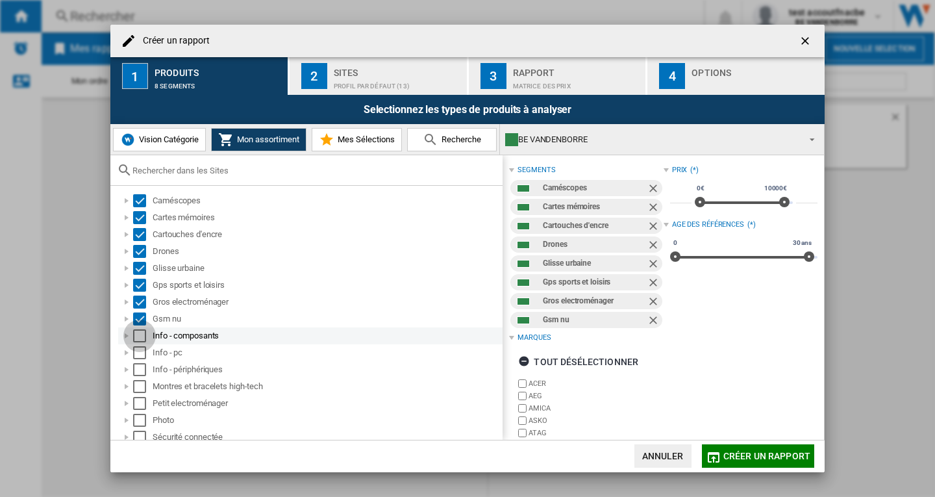
click at [138, 333] on div "Select" at bounding box center [139, 335] width 13 height 13
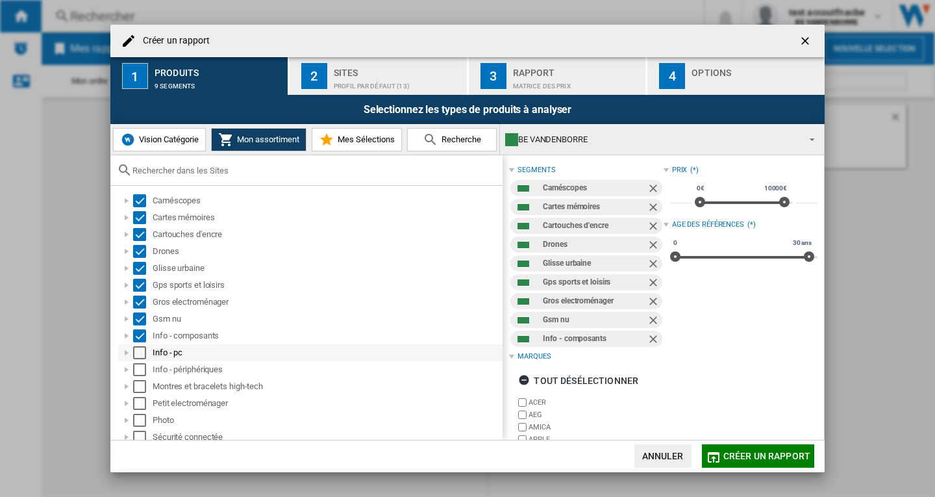
click at [140, 351] on div "Select" at bounding box center [139, 352] width 13 height 13
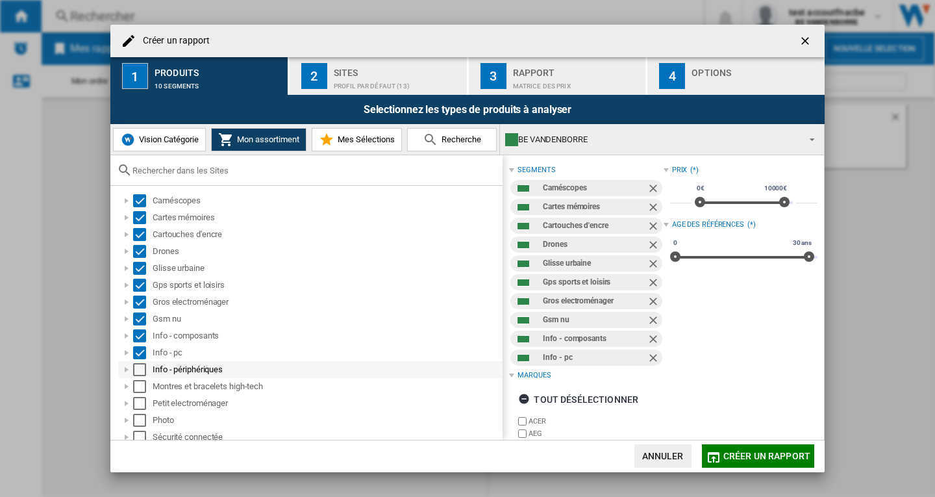
drag, startPoint x: 142, startPoint y: 367, endPoint x: 142, endPoint y: 380, distance: 13.0
click at [142, 368] on div "Select" at bounding box center [139, 369] width 13 height 13
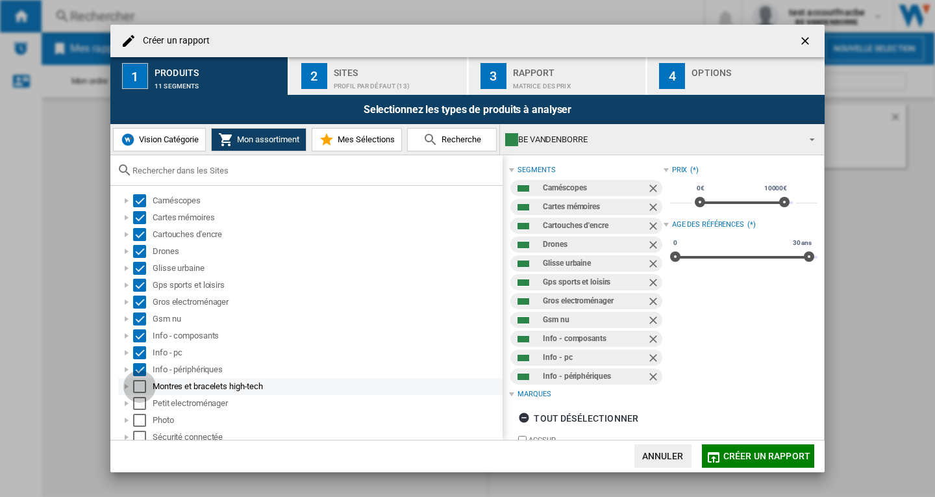
drag, startPoint x: 142, startPoint y: 384, endPoint x: 142, endPoint y: 397, distance: 13.0
click at [142, 385] on div "Select" at bounding box center [139, 386] width 13 height 13
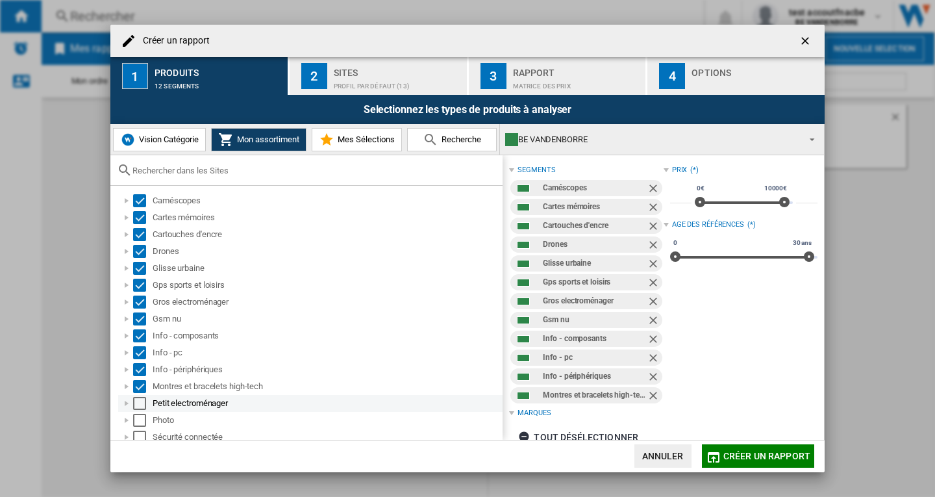
drag, startPoint x: 142, startPoint y: 398, endPoint x: 142, endPoint y: 410, distance: 12.3
click at [142, 399] on div "Select" at bounding box center [139, 403] width 13 height 13
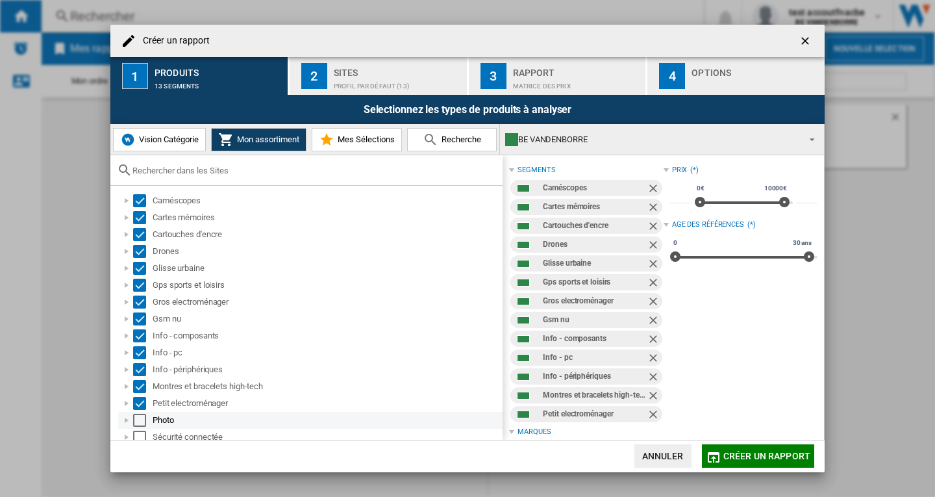
click at [141, 419] on div "Select" at bounding box center [139, 420] width 13 height 13
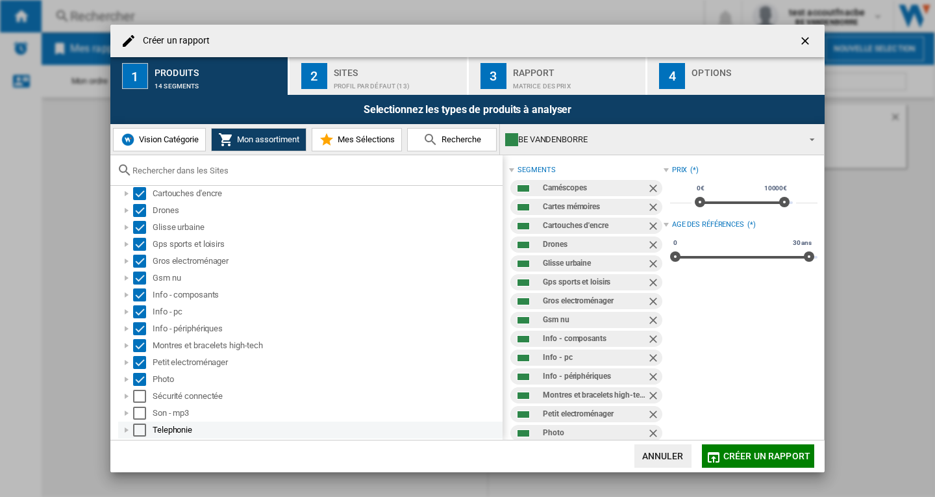
scroll to position [56, 0]
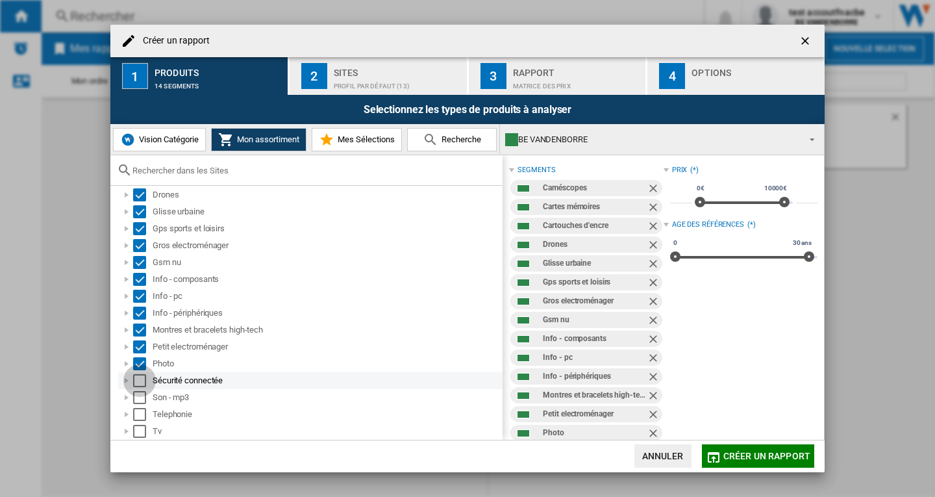
click at [141, 380] on div "Select" at bounding box center [139, 380] width 13 height 13
drag, startPoint x: 140, startPoint y: 395, endPoint x: 141, endPoint y: 405, distance: 9.8
click at [140, 397] on div "Select" at bounding box center [139, 397] width 13 height 13
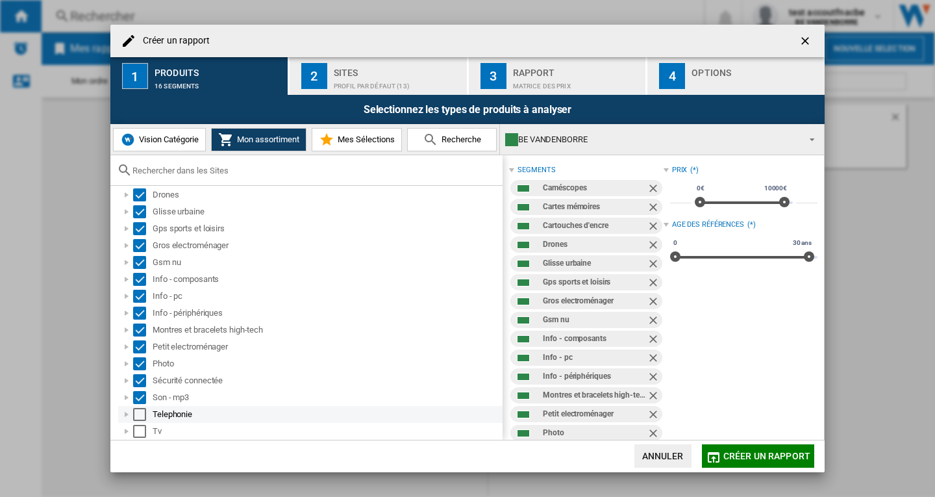
click at [138, 418] on div "Select" at bounding box center [139, 414] width 13 height 13
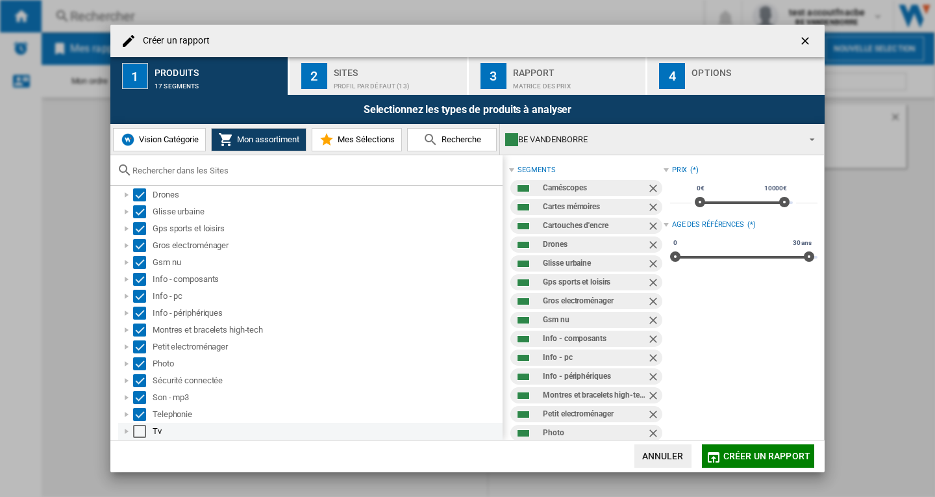
click at [141, 432] on div "Select" at bounding box center [139, 431] width 13 height 13
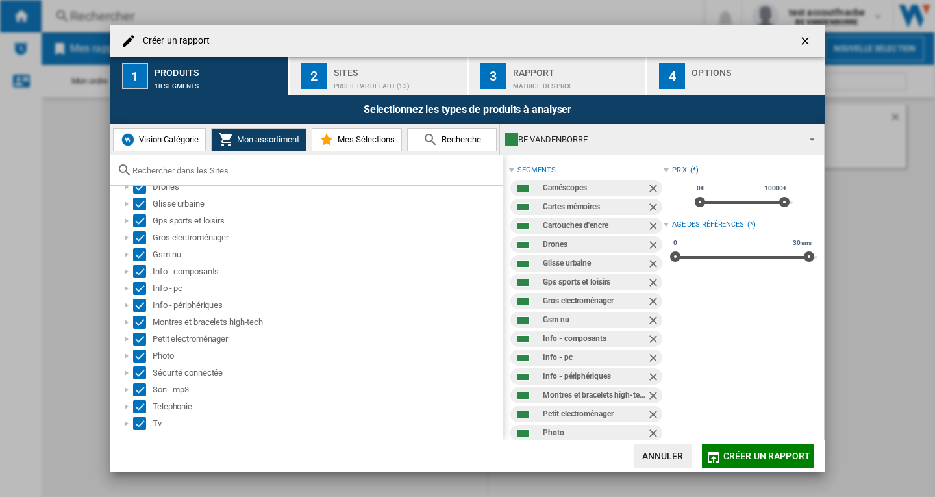
scroll to position [0, 0]
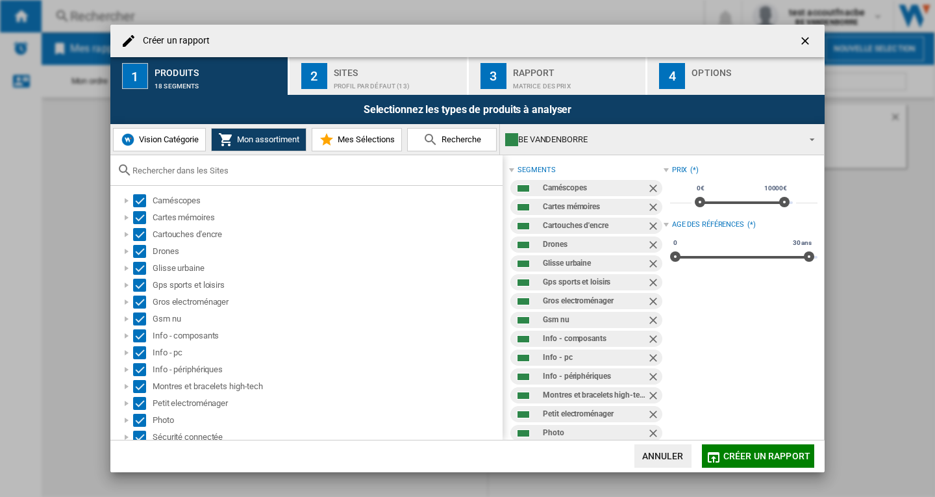
click at [356, 75] on div "Sites" at bounding box center [398, 69] width 128 height 14
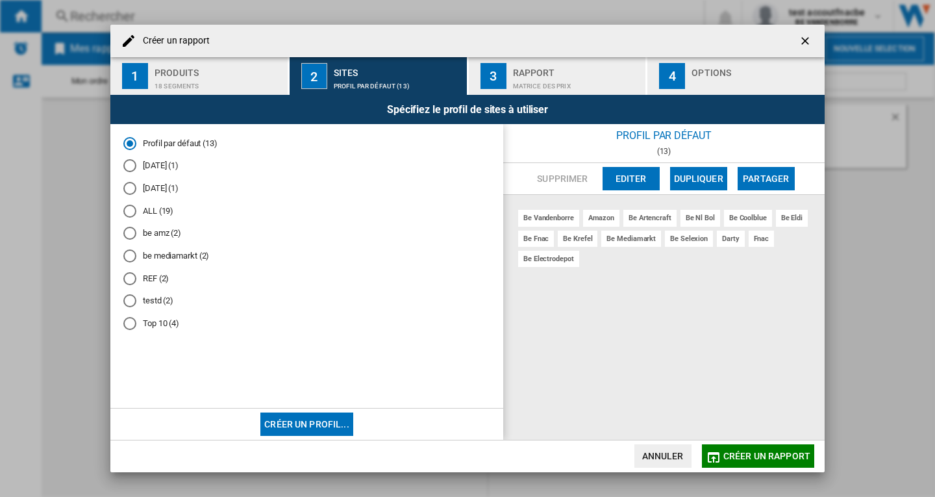
click at [149, 280] on md-radio-button "REF (2)" at bounding box center [306, 278] width 367 height 12
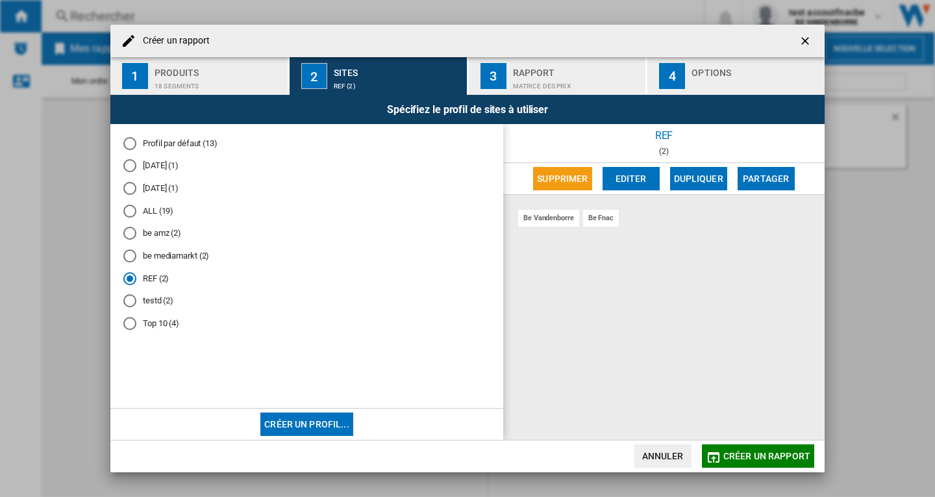
click at [154, 297] on md-radio-button "testd (2)" at bounding box center [306, 301] width 367 height 12
click at [765, 458] on span "Créer un rapport" at bounding box center [766, 456] width 87 height 10
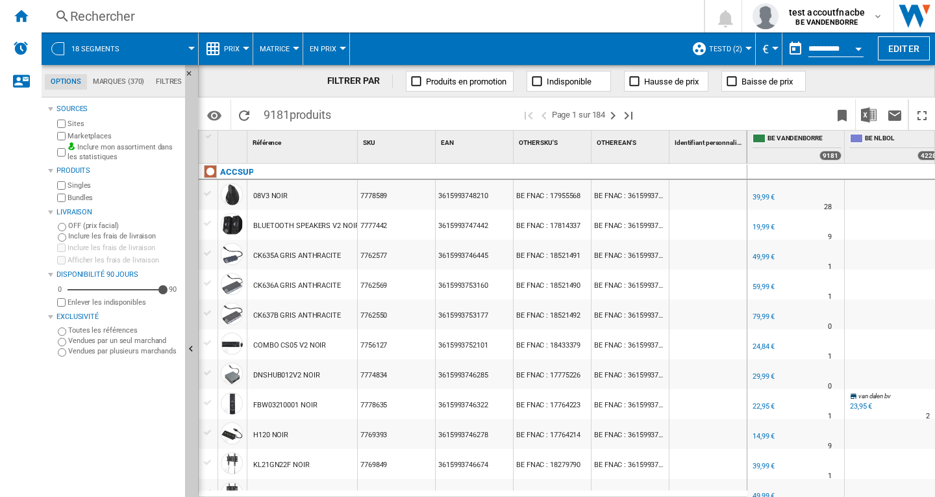
click at [275, 50] on span "Matrice" at bounding box center [275, 49] width 30 height 8
click at [230, 50] on md-backdrop at bounding box center [467, 248] width 935 height 497
click at [230, 50] on span "Prix" at bounding box center [232, 49] width 16 height 8
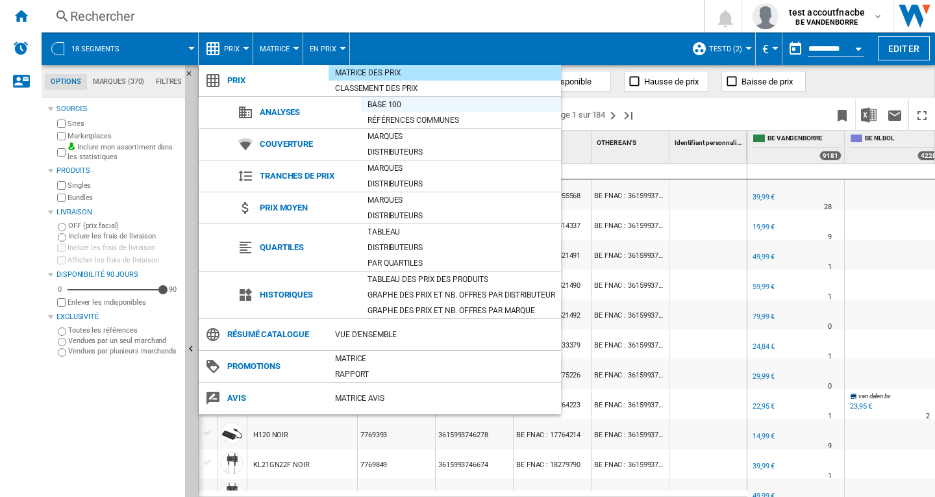
click at [380, 107] on div "Base 100" at bounding box center [461, 104] width 200 height 13
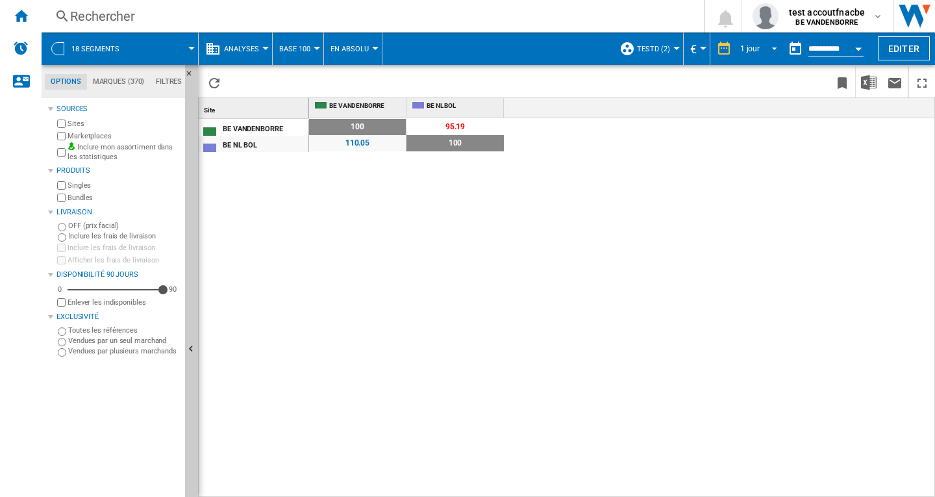
click at [769, 47] on span "REPORTS.WIZARD.STEPS.REPORT.STEPS.REPORT_OPTIONS.PERIOD: 1 jour" at bounding box center [771, 48] width 16 height 12
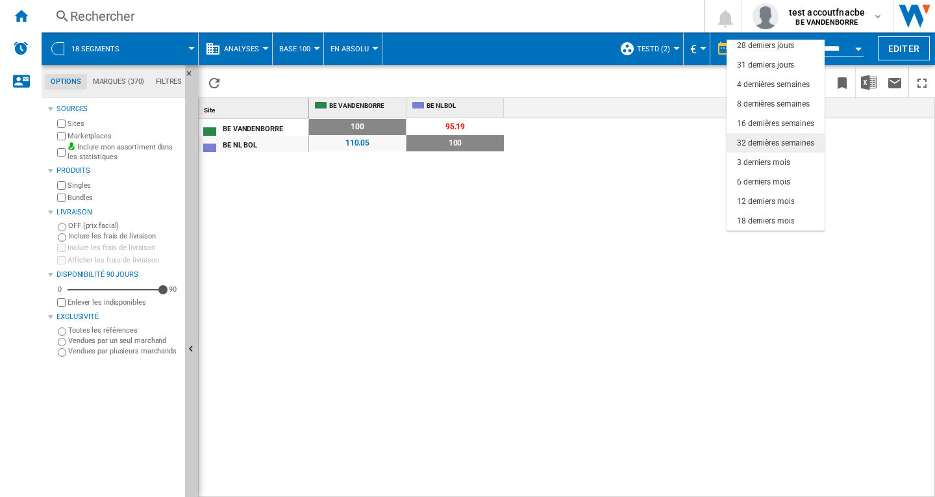
scroll to position [17, 0]
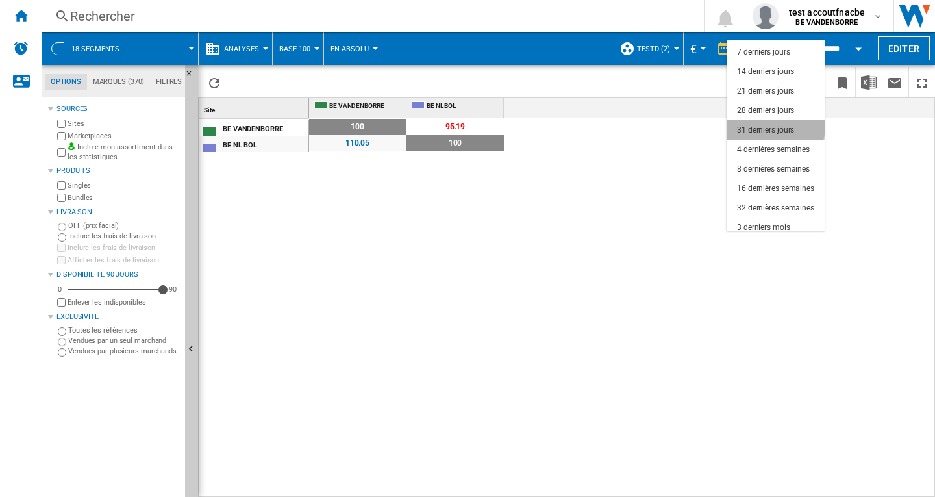
click at [766, 127] on div "31 derniers jours" at bounding box center [765, 130] width 57 height 11
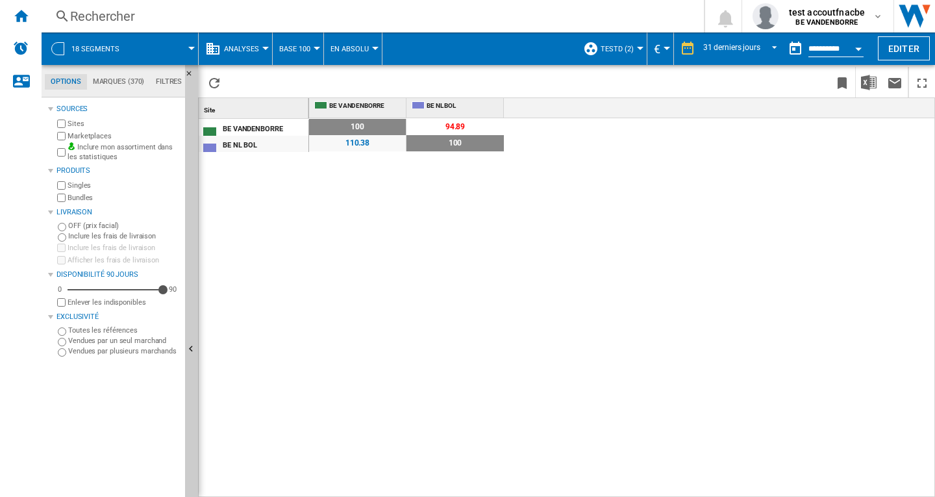
click at [264, 50] on button "Analyses" at bounding box center [245, 48] width 42 height 32
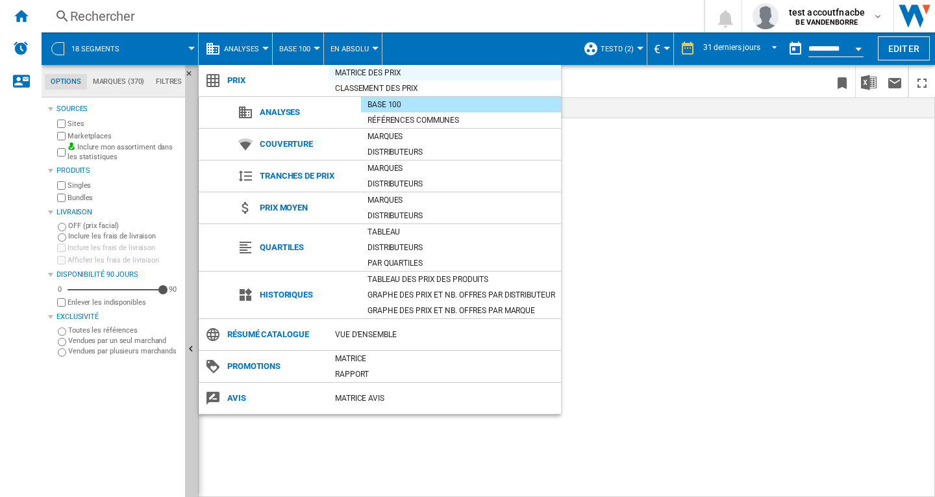
click at [362, 76] on div "Matrice des prix" at bounding box center [445, 72] width 232 height 13
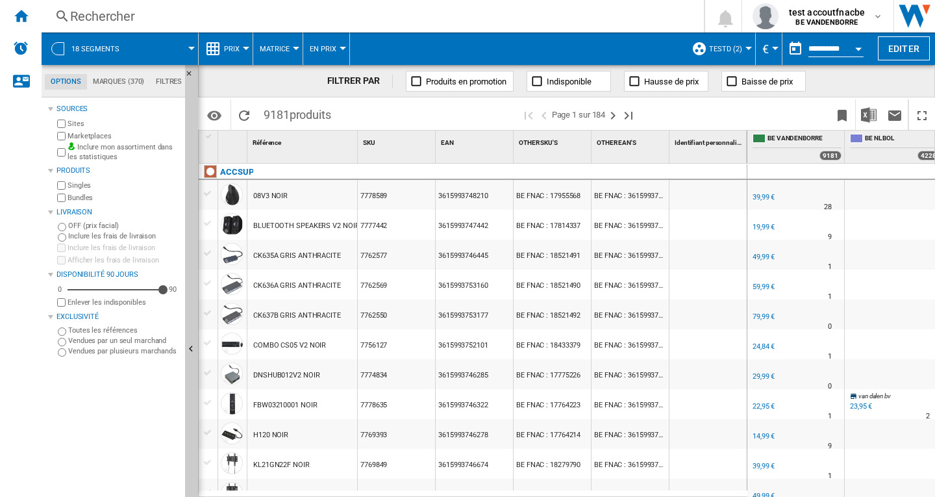
click at [772, 49] on div "Currency" at bounding box center [775, 48] width 6 height 3
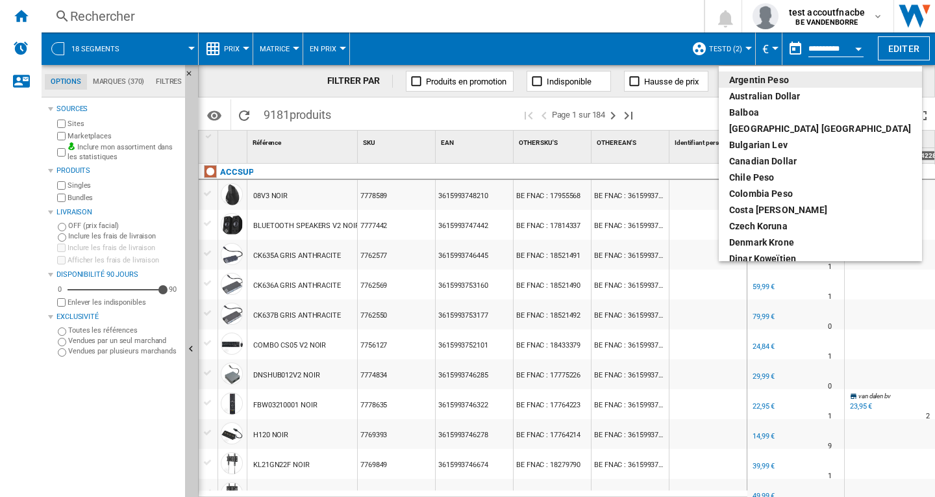
click at [771, 49] on md-backdrop at bounding box center [467, 248] width 935 height 497
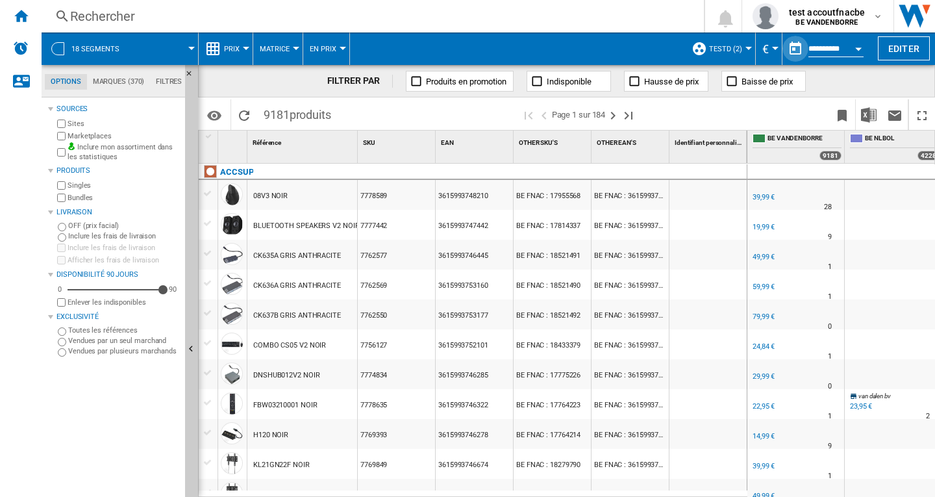
click at [791, 51] on button "button" at bounding box center [795, 49] width 26 height 26
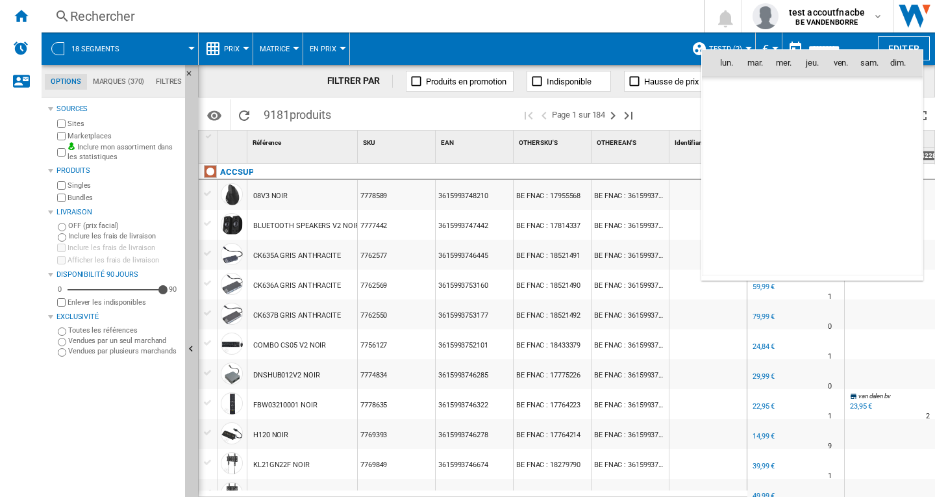
scroll to position [6194, 0]
